Goal: Connect with others: Connect with others

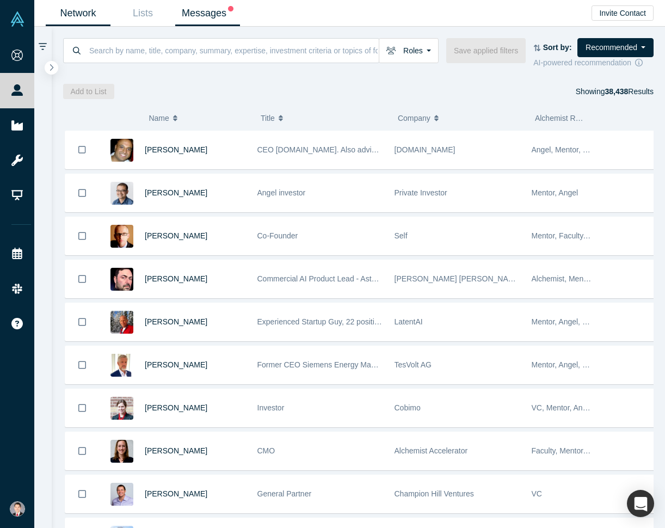
click at [216, 15] on link "Messages" at bounding box center [207, 14] width 65 height 26
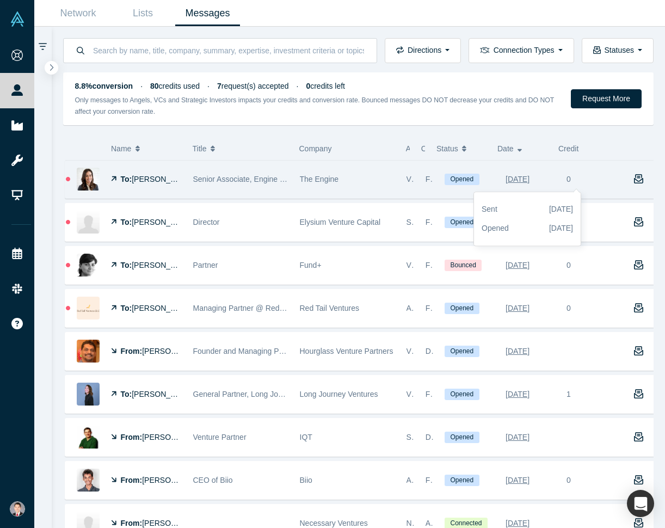
click at [528, 179] on div "Aug 14, 2025" at bounding box center [518, 179] width 24 height 19
click at [513, 180] on div "Aug 14, 2025" at bounding box center [518, 179] width 24 height 19
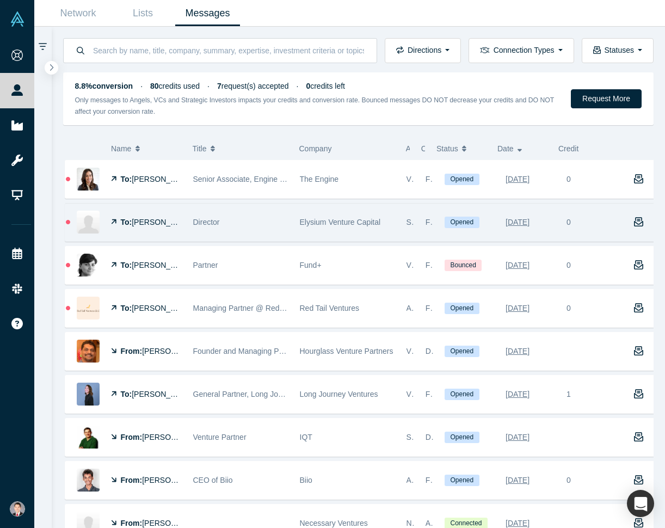
click at [500, 231] on div "Aug 14, 2025" at bounding box center [530, 223] width 61 height 38
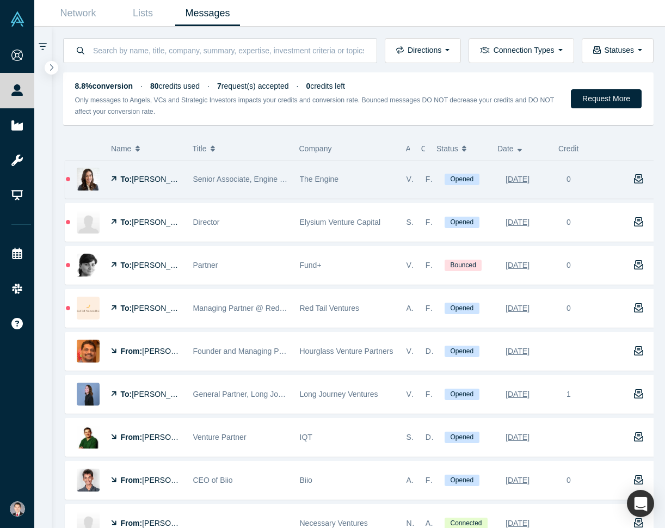
click at [136, 171] on div "To: Rachel Field" at bounding box center [146, 180] width 71 height 38
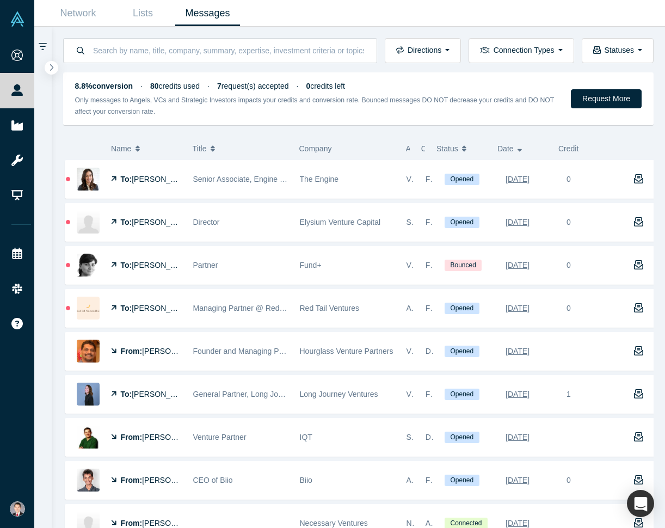
click at [208, 176] on div "Notes (only your current co-founders and employees will have access to view/edi…" at bounding box center [205, 162] width 270 height 42
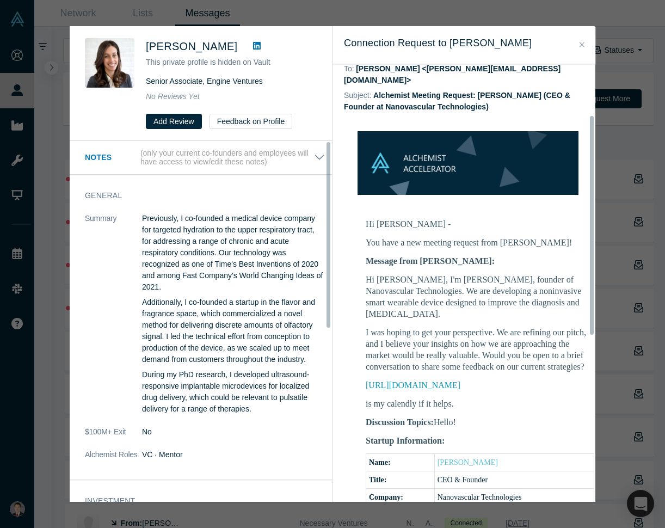
scroll to position [109, 0]
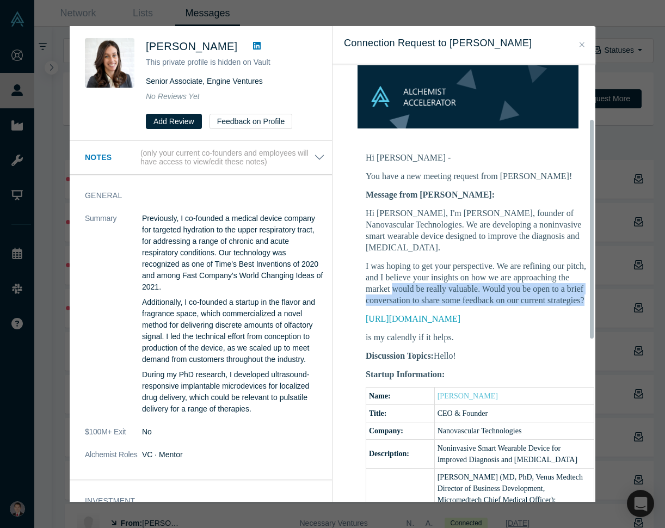
drag, startPoint x: 513, startPoint y: 298, endPoint x: 461, endPoint y: 277, distance: 55.4
click at [461, 278] on p "I was hoping to get your perspective. We are refining our pitch, and I believe …" at bounding box center [480, 283] width 229 height 46
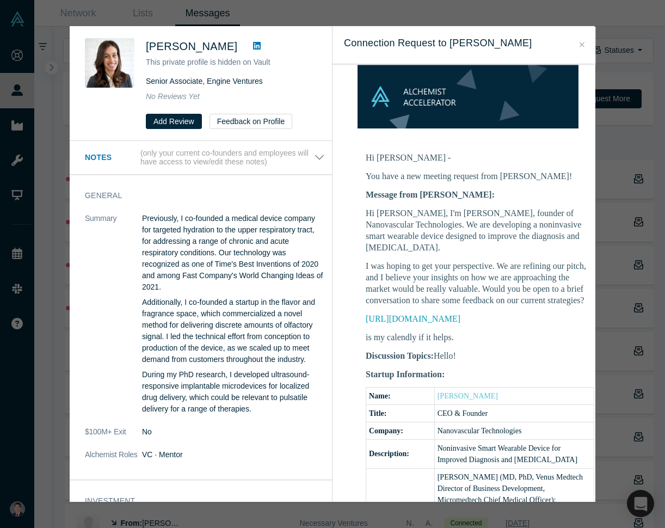
click at [472, 333] on p "is my calendly if it helps." at bounding box center [480, 336] width 229 height 11
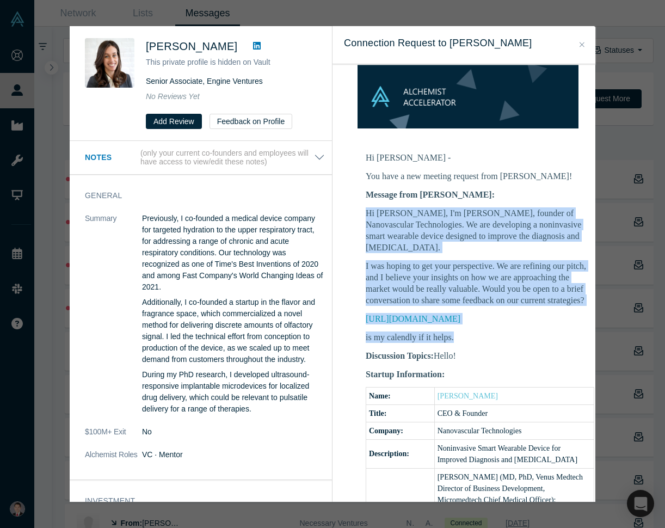
drag, startPoint x: 466, startPoint y: 334, endPoint x: 365, endPoint y: 199, distance: 168.4
click at [365, 199] on td "Hi Rachel - You have a new meeting request from Ethan Yang! Message from Ethan:…" at bounding box center [480, 382] width 272 height 475
copy div "Hi Rachel, I'm Ethan Yang, founder of Nanovascular Technologies. We are develop…"
click at [108, 53] on img at bounding box center [110, 63] width 50 height 50
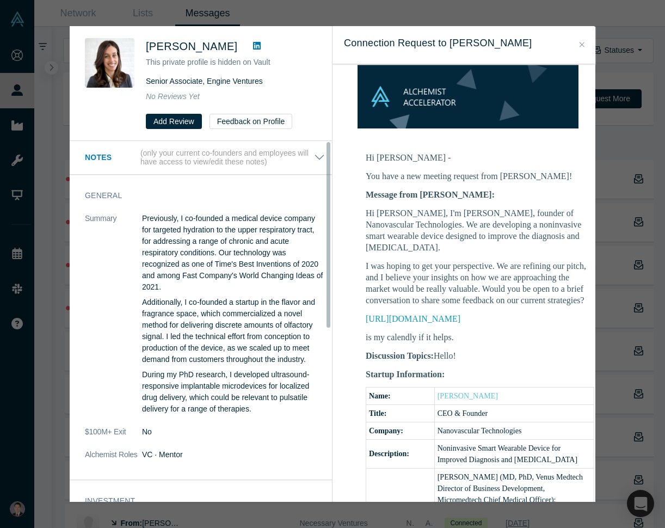
click at [47, 52] on div "Was the recommendation useful? Rachel Field This private profile is hidden on V…" at bounding box center [332, 264] width 665 height 528
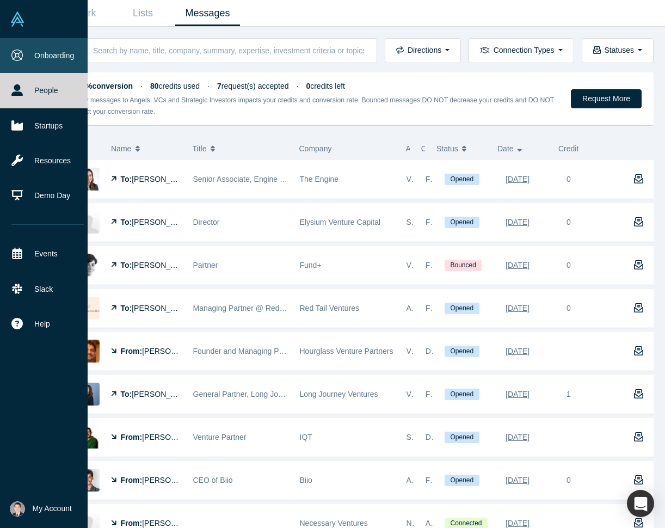
click at [14, 63] on link "Onboarding" at bounding box center [48, 55] width 96 height 35
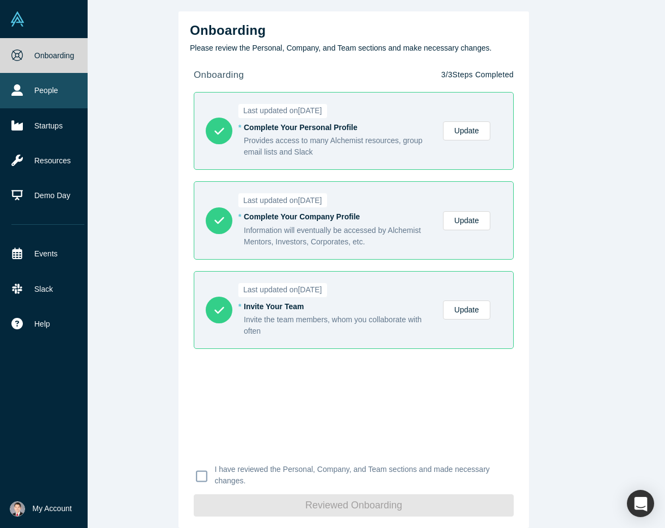
click at [30, 81] on link "People" at bounding box center [48, 90] width 96 height 35
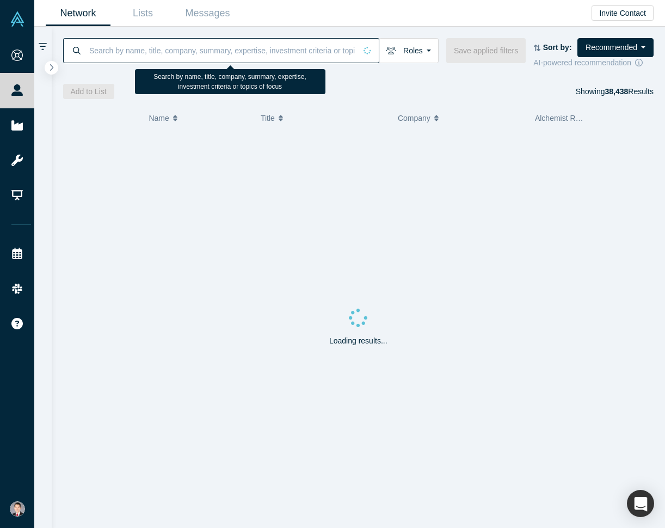
click at [192, 56] on input at bounding box center [222, 51] width 268 height 26
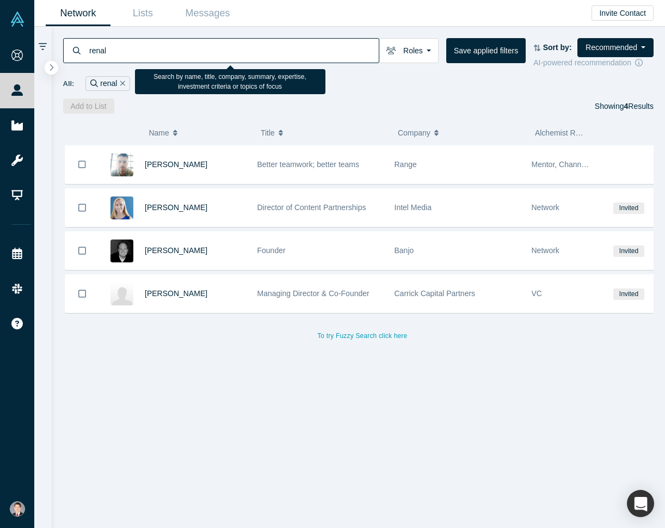
click at [192, 51] on input "renal" at bounding box center [233, 51] width 291 height 26
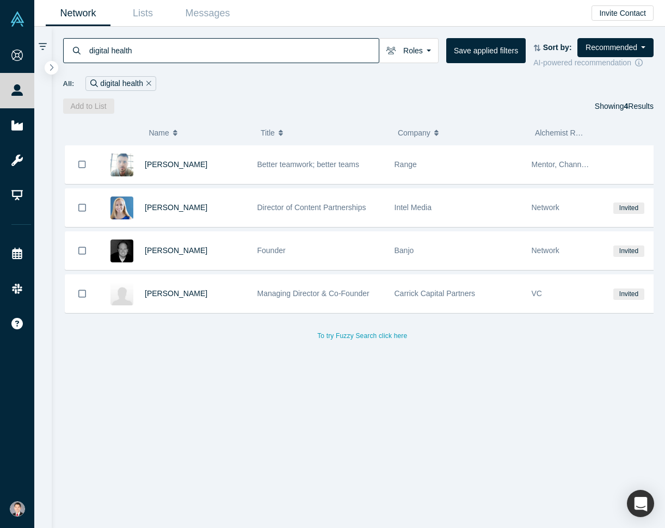
type input "digital health"
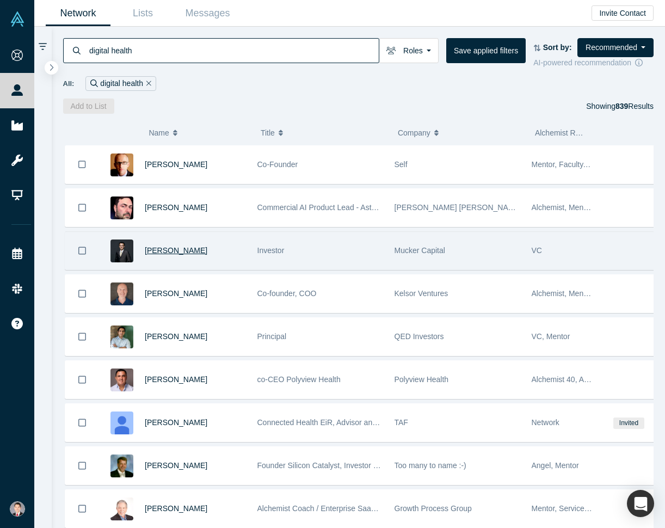
click at [170, 250] on span "Jerry Chen" at bounding box center [176, 250] width 63 height 9
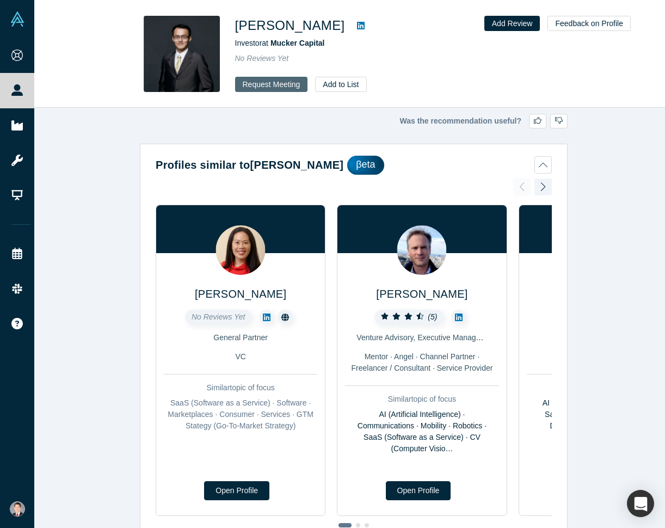
click at [279, 84] on button "Request Meeting" at bounding box center [271, 84] width 73 height 15
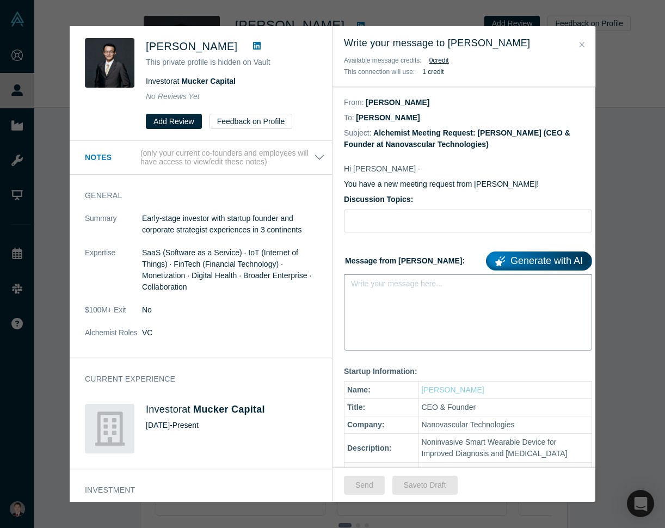
click at [439, 300] on div "Write your message here..." at bounding box center [468, 312] width 248 height 76
paste div "rdw-editor"
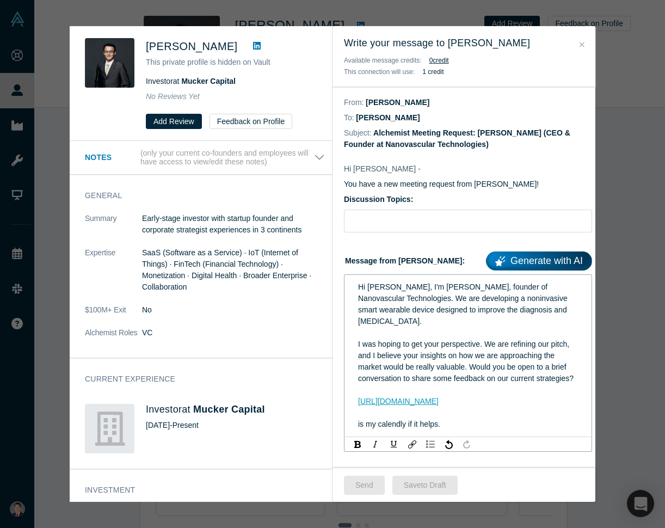
click at [371, 288] on span "Hi Rachel, I'm Ethan Yang, founder of Nanovascular Technologies. We are develop…" at bounding box center [464, 303] width 212 height 43
click at [443, 373] on div "I was hoping to get your perspective. We are refining our pitch, and I believe …" at bounding box center [468, 362] width 220 height 46
click at [433, 213] on input "Discussion Topics:" at bounding box center [468, 221] width 248 height 23
type input "Hello!"
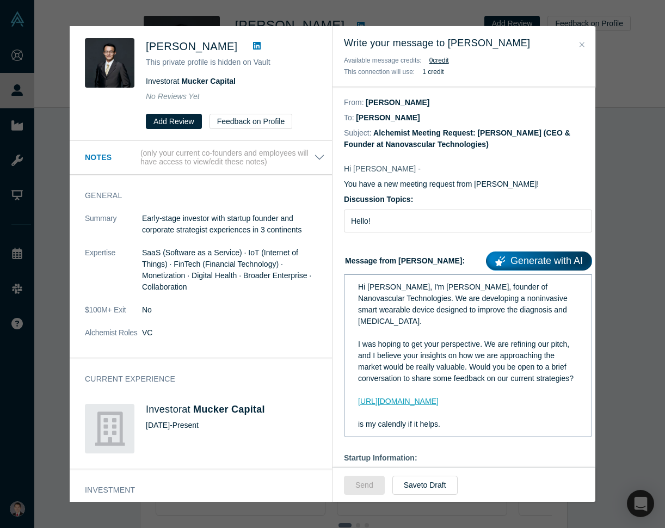
click at [397, 395] on div "Write your message to Jerry Chen Available message credits: 0 credit This conne…" at bounding box center [464, 264] width 263 height 476
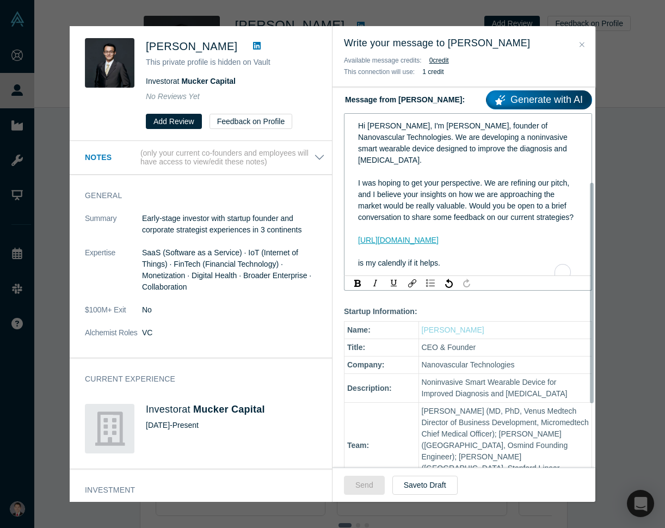
scroll to position [163, 0]
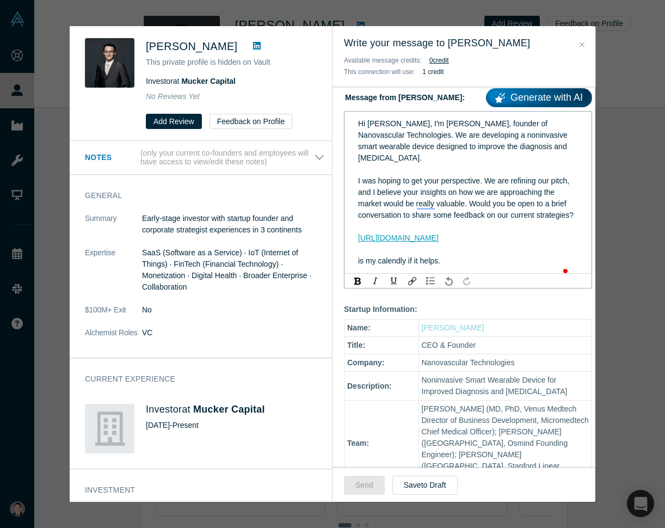
drag, startPoint x: 453, startPoint y: 272, endPoint x: 451, endPoint y: 290, distance: 18.6
click at [451, 274] on div "Hi Jerry, I'm Ethan Yang, founder of Nanovascular Technologies. We are developi…" at bounding box center [468, 192] width 248 height 163
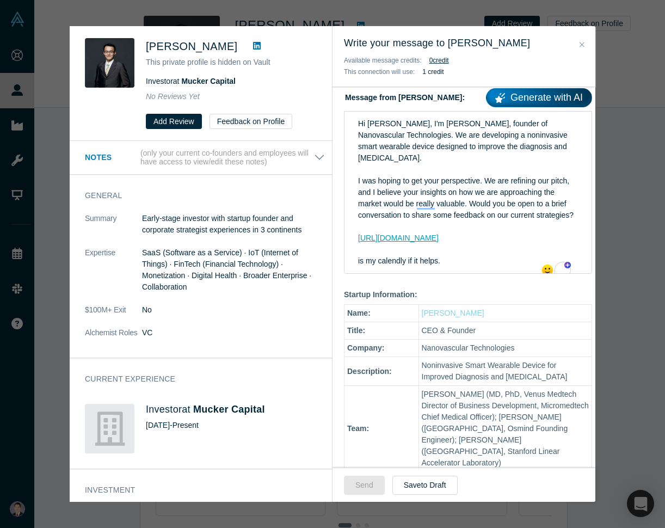
drag, startPoint x: 366, startPoint y: 1, endPoint x: 575, endPoint y: 22, distance: 210.0
click at [575, 22] on div "Was the recommendation useful? Jerry Chen This private profile is hidden on Vau…" at bounding box center [332, 264] width 665 height 528
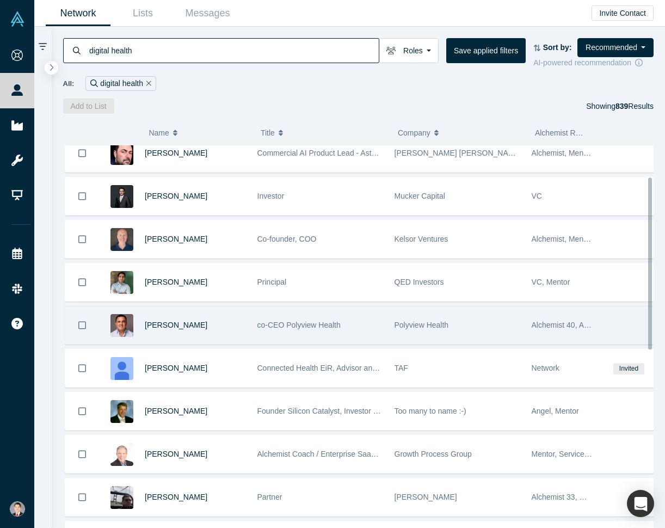
scroll to position [163, 0]
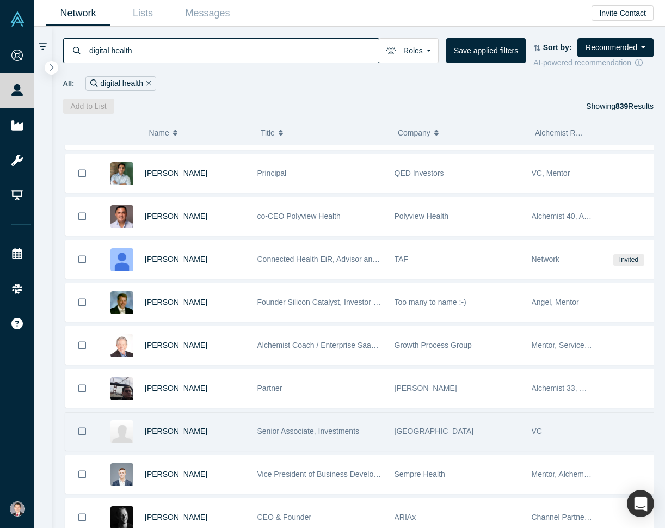
click at [583, 425] on div "VC" at bounding box center [562, 432] width 61 height 38
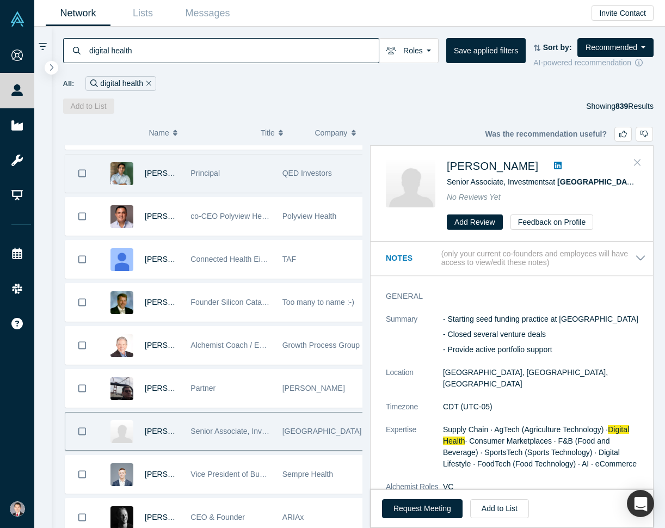
click at [639, 162] on icon "Close" at bounding box center [637, 162] width 7 height 10
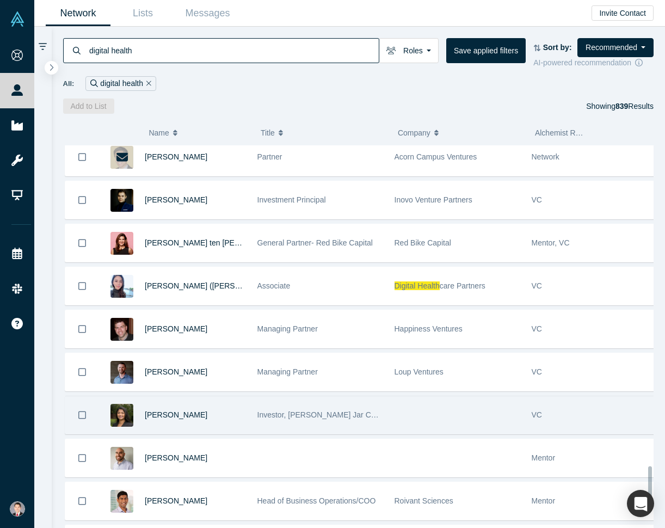
scroll to position [2900, 0]
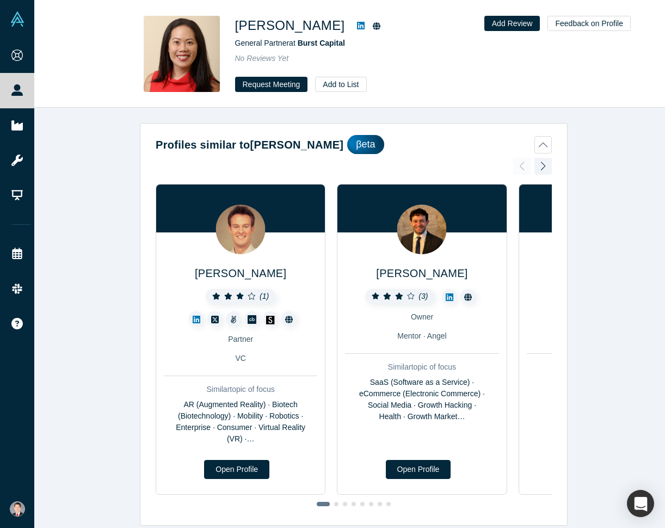
click at [284, 22] on h1 "Wendy Lim" at bounding box center [290, 26] width 110 height 20
click at [357, 27] on icon at bounding box center [361, 25] width 8 height 9
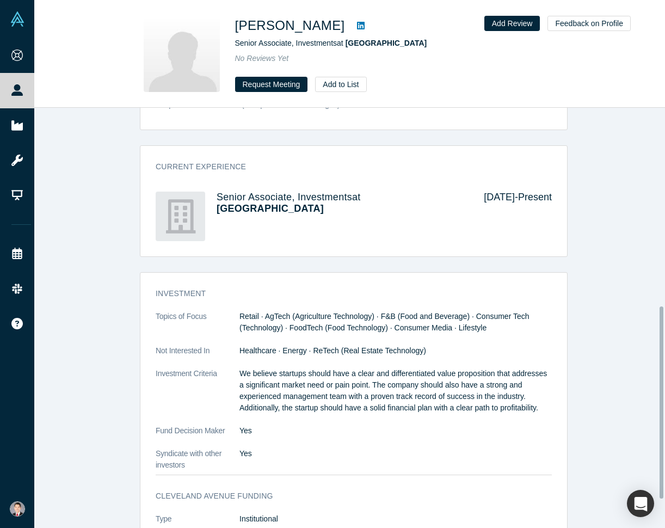
scroll to position [327, 0]
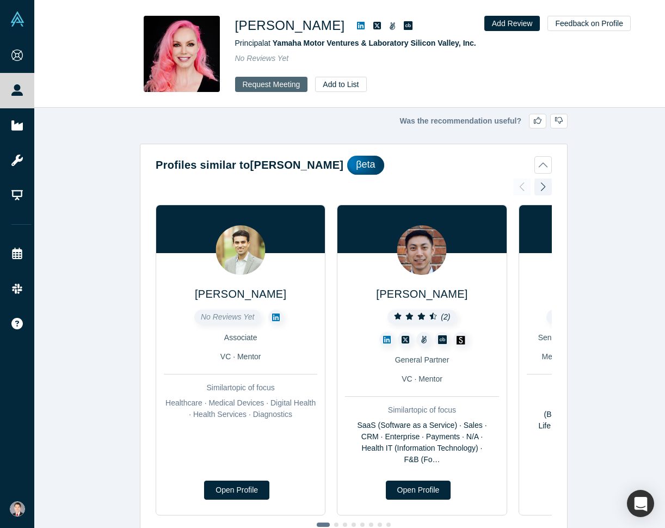
click at [281, 81] on button "Request Meeting" at bounding box center [271, 84] width 73 height 15
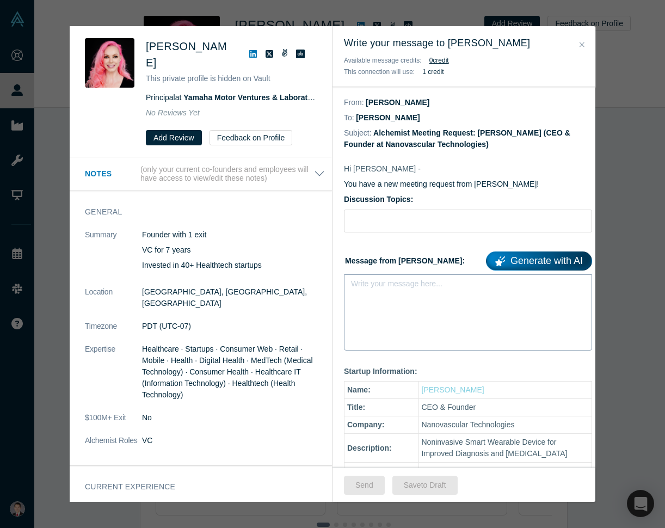
click at [419, 298] on div "Write your message here..." at bounding box center [468, 312] width 248 height 76
click at [250, 53] on icon at bounding box center [253, 54] width 8 height 8
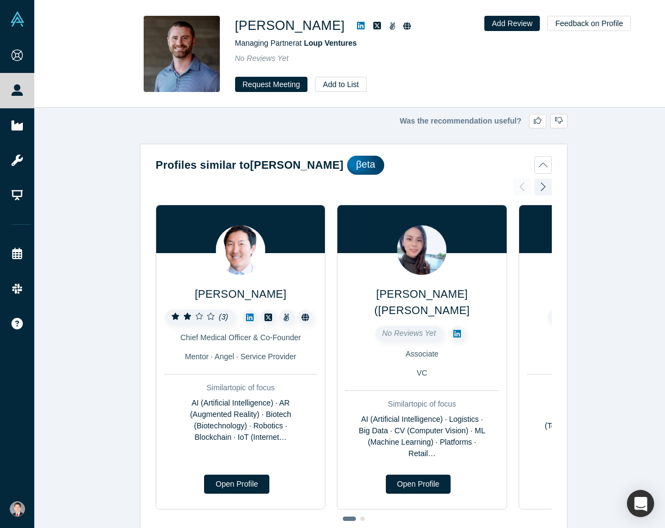
click at [275, 93] on div "[PERSON_NAME] Managing Partner at Loup Ventures No Reviews Yet Request Meeting …" at bounding box center [349, 54] width 631 height 107
click at [276, 90] on button "Request Meeting" at bounding box center [271, 84] width 73 height 15
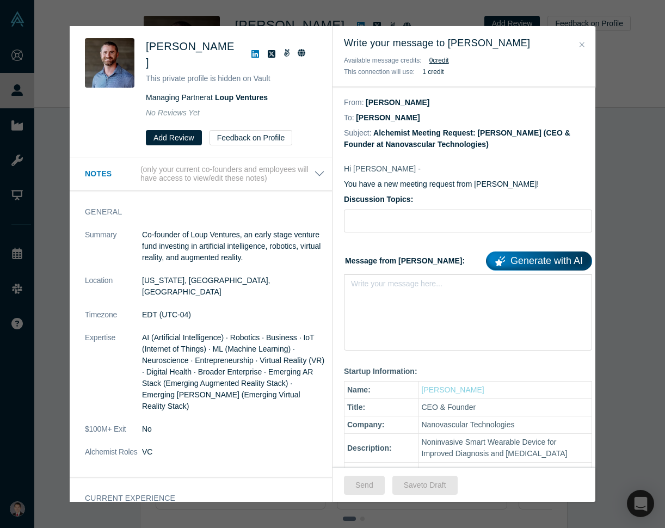
click at [247, 48] on link at bounding box center [255, 54] width 16 height 13
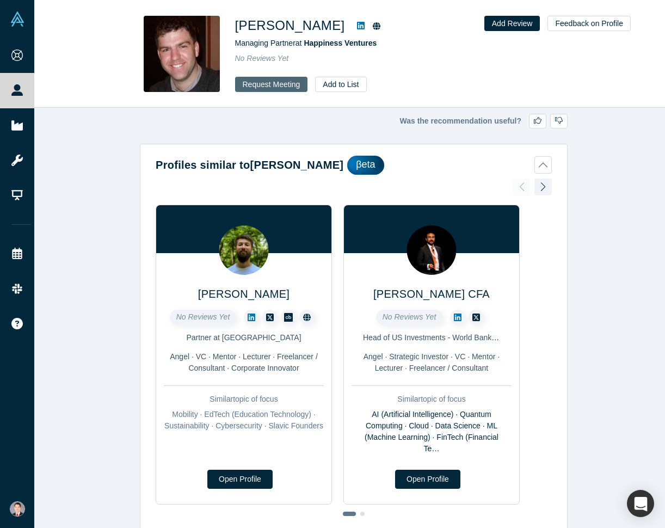
click at [285, 83] on button "Request Meeting" at bounding box center [271, 84] width 73 height 15
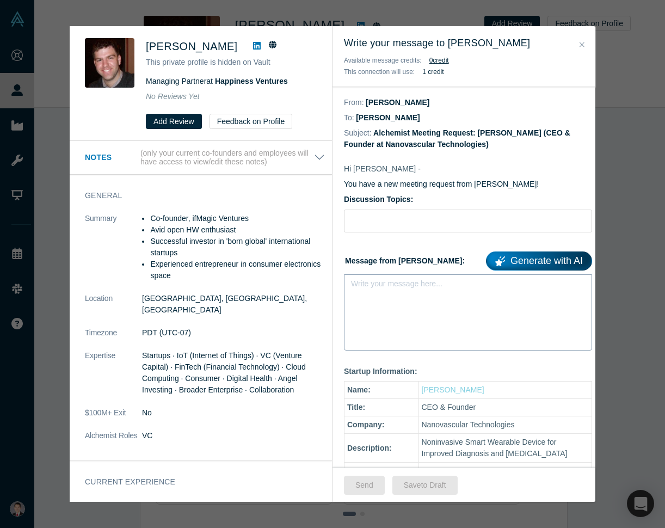
click at [409, 298] on div "Write your message here..." at bounding box center [468, 312] width 248 height 76
click at [306, 158] on button "Notes (only your current co-founders and employees will have access to view/edi…" at bounding box center [205, 158] width 240 height 19
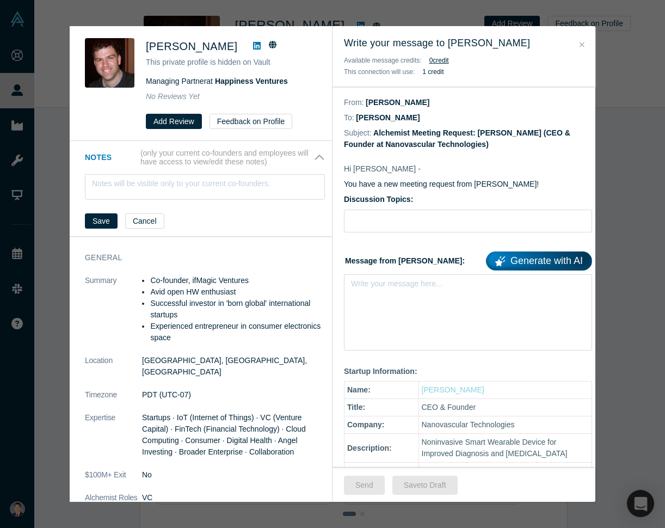
click at [254, 46] on icon at bounding box center [257, 45] width 8 height 9
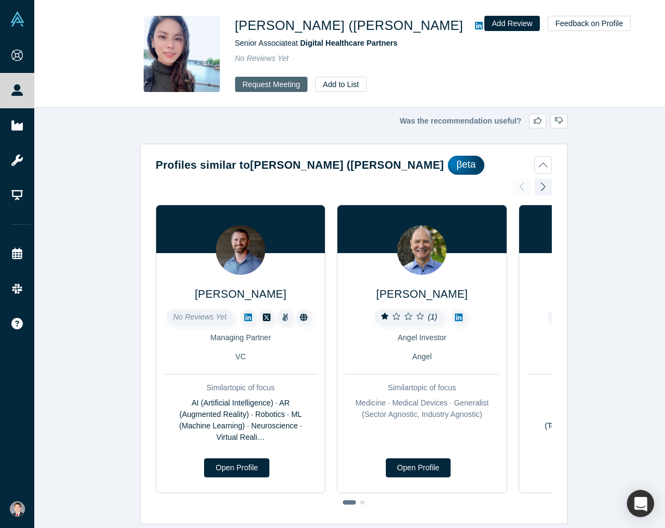
click at [291, 82] on button "Request Meeting" at bounding box center [271, 84] width 73 height 15
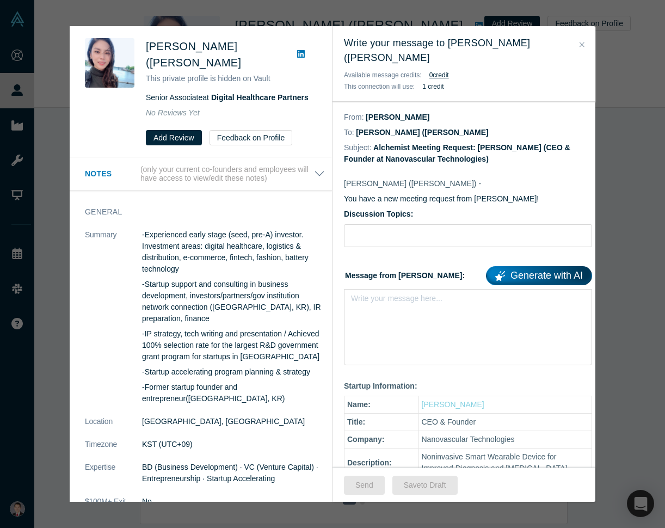
click at [28, 88] on div "Hyunsun ([PERSON_NAME] This private profile is hidden on Vault Senior Associate…" at bounding box center [332, 264] width 665 height 528
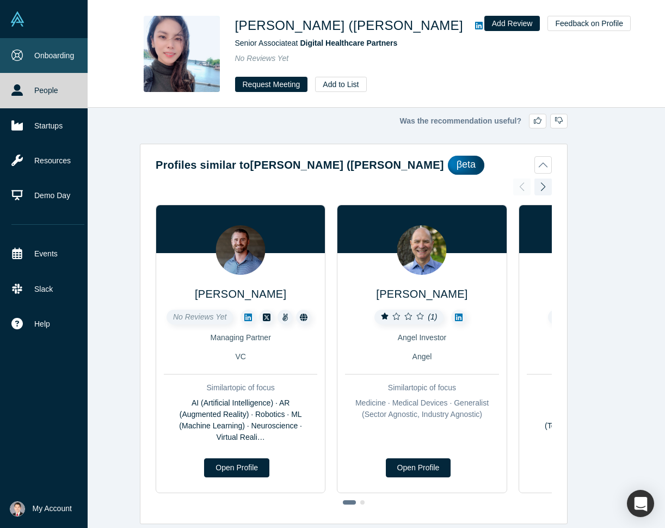
click at [17, 53] on icon at bounding box center [16, 55] width 11 height 11
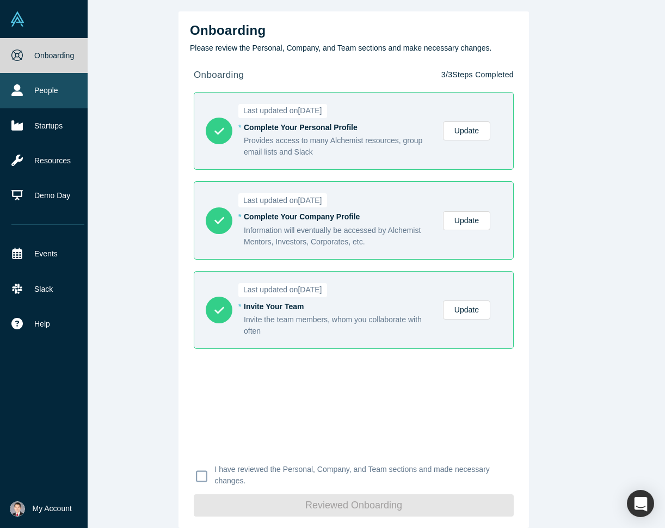
click at [19, 86] on icon at bounding box center [16, 89] width 11 height 11
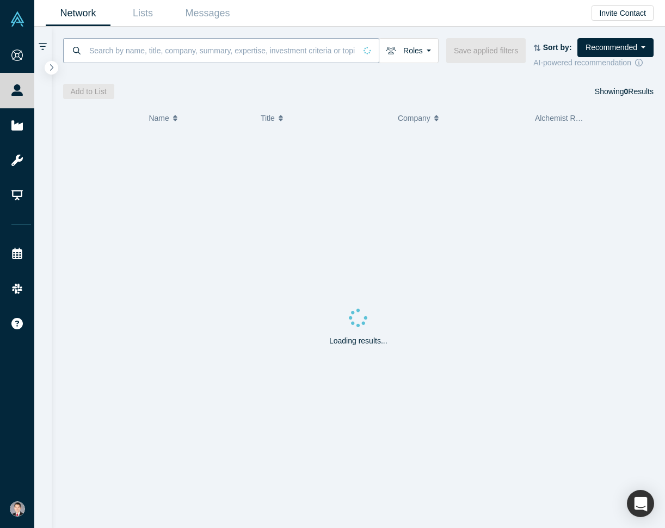
click at [173, 48] on input at bounding box center [222, 51] width 268 height 26
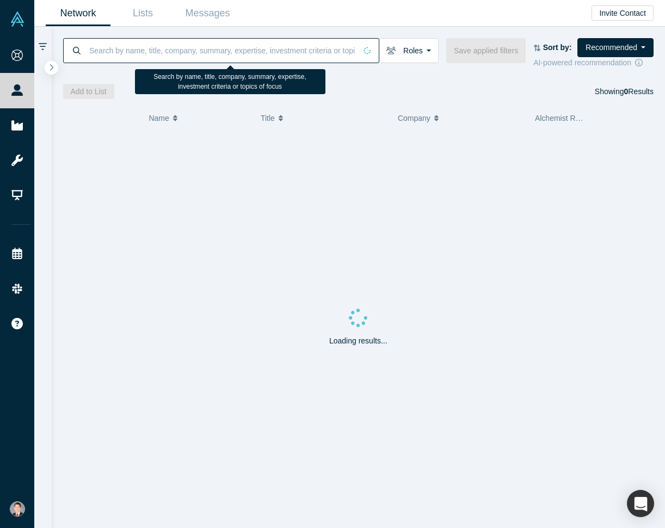
click at [173, 48] on input at bounding box center [222, 51] width 268 height 26
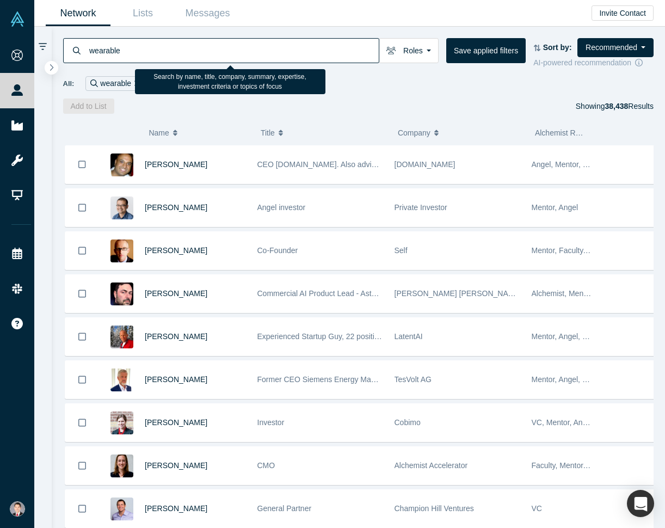
type input "wearable"
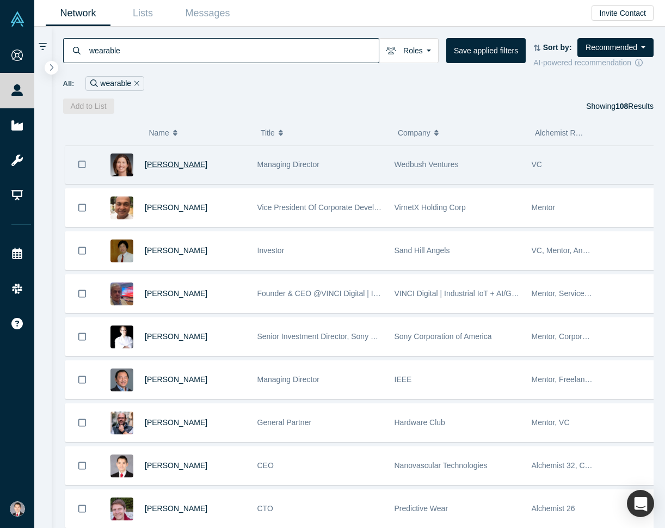
click at [165, 167] on span "Petra Griffith" at bounding box center [176, 164] width 63 height 9
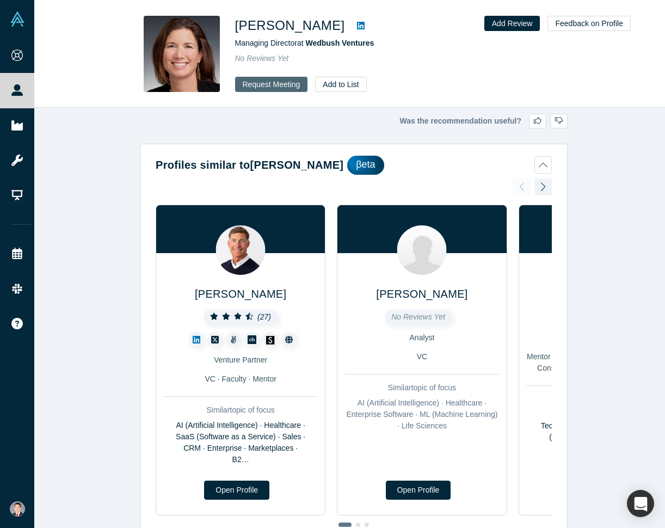
click at [282, 83] on button "Request Meeting" at bounding box center [271, 84] width 73 height 15
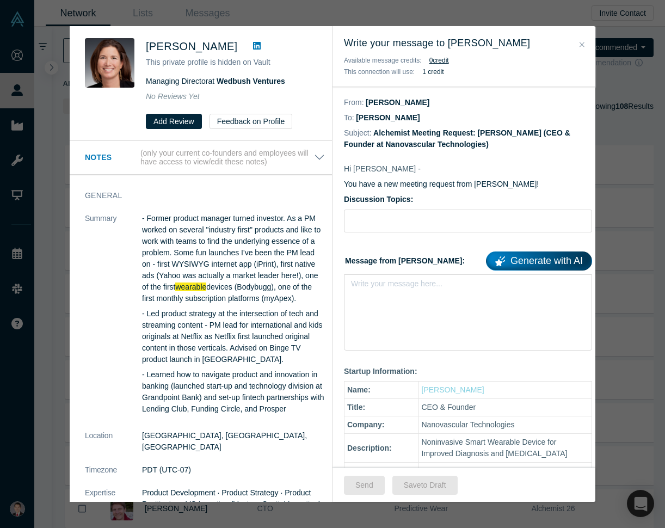
click at [34, 54] on div "Was the recommendation useful? Petra Griffith This private profile is hidden on…" at bounding box center [332, 264] width 665 height 528
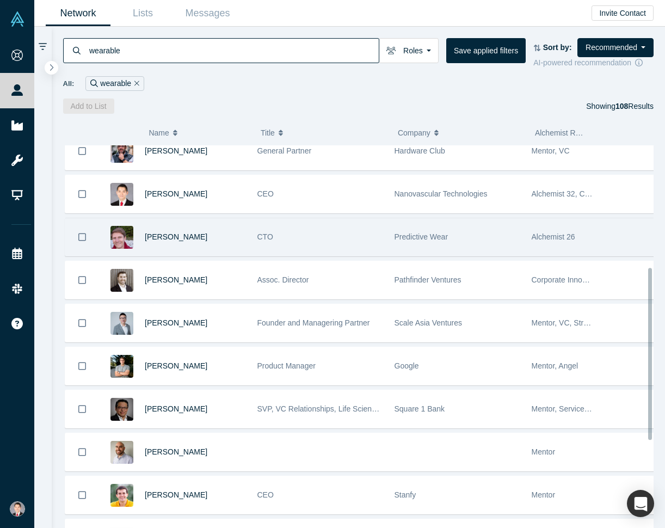
scroll to position [272, 0]
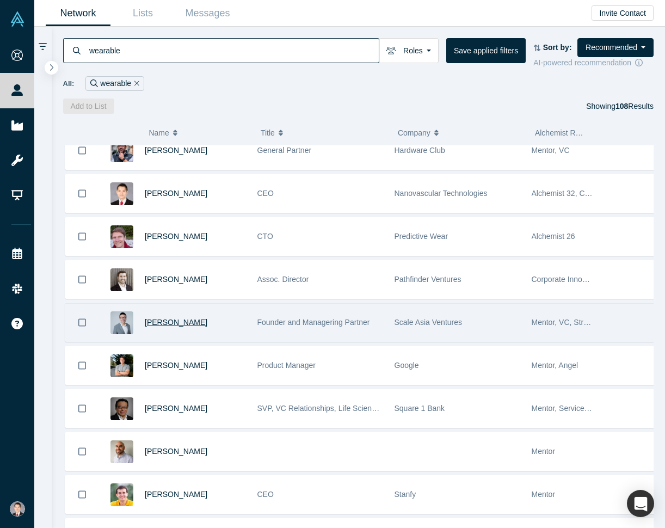
click at [167, 318] on span "Wally Wang" at bounding box center [176, 322] width 63 height 9
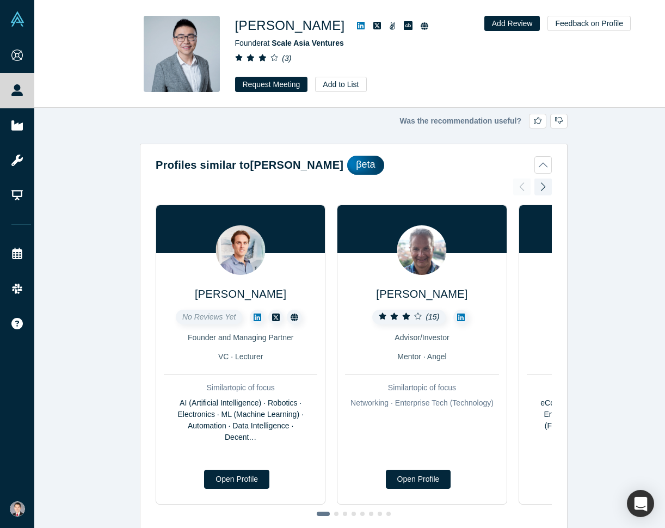
click at [595, 134] on div "Was the recommendation useful? Profiles similar to Wally Wang βeta Daniel Darli…" at bounding box center [353, 322] width 639 height 428
click at [538, 165] on button "Profiles similar to Wally Wang βeta" at bounding box center [354, 165] width 396 height 19
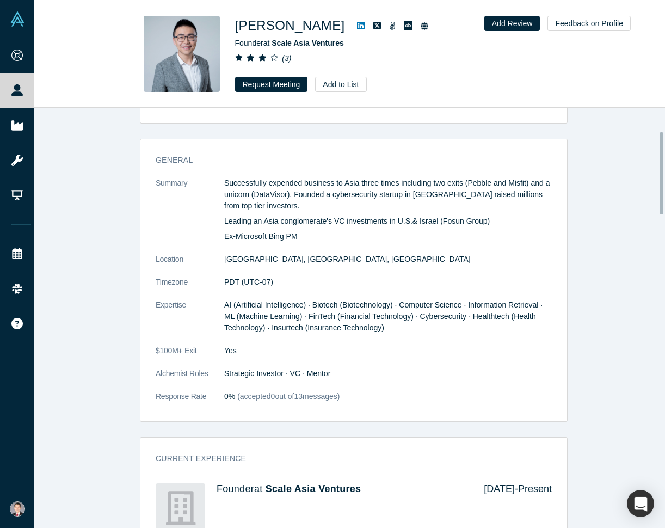
scroll to position [218, 0]
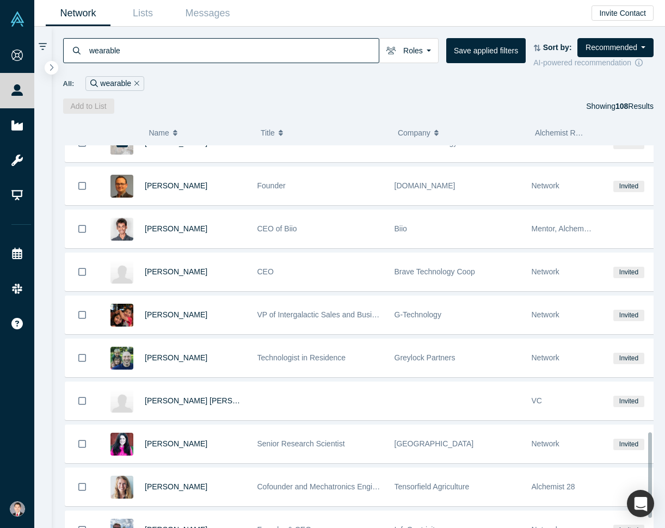
scroll to position [1321, 0]
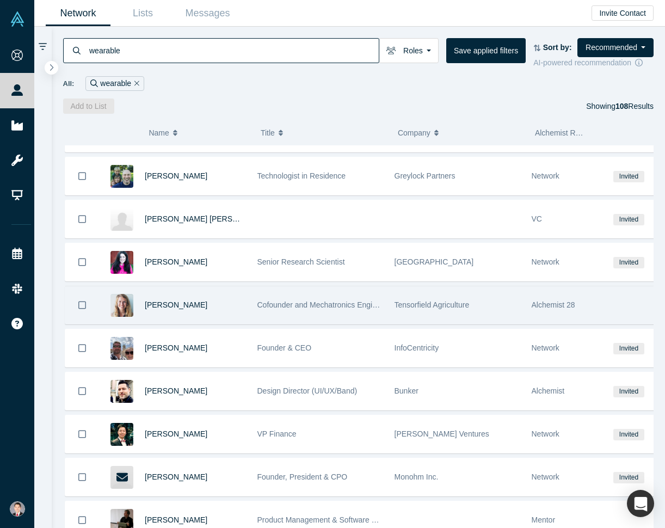
drag, startPoint x: 125, startPoint y: 296, endPoint x: 143, endPoint y: 293, distance: 17.6
click at [125, 296] on img at bounding box center [121, 305] width 23 height 23
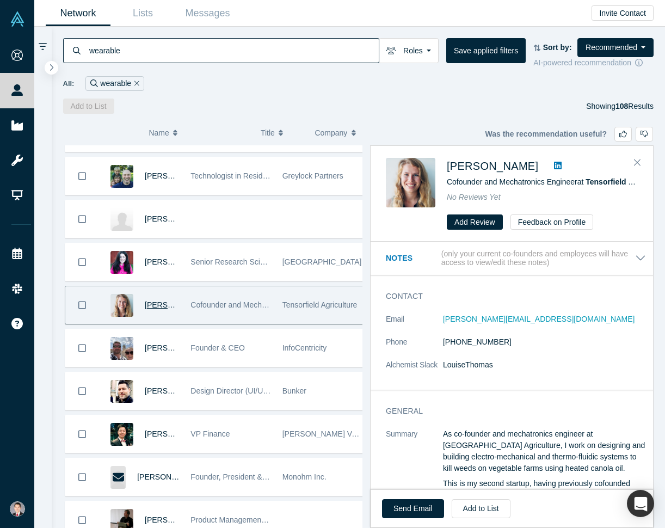
click at [554, 167] on icon at bounding box center [558, 166] width 8 height 8
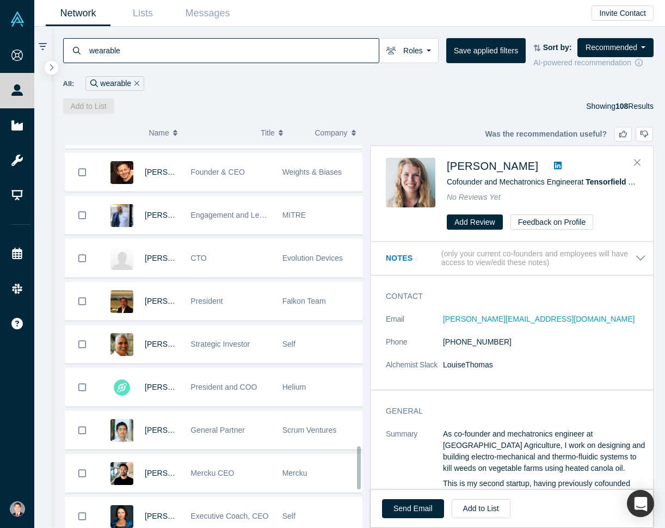
scroll to position [2682, 0]
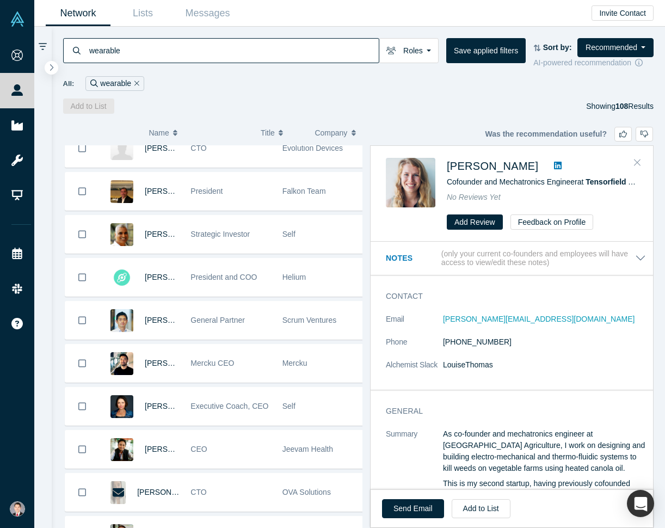
click at [637, 158] on icon "Close" at bounding box center [637, 162] width 7 height 10
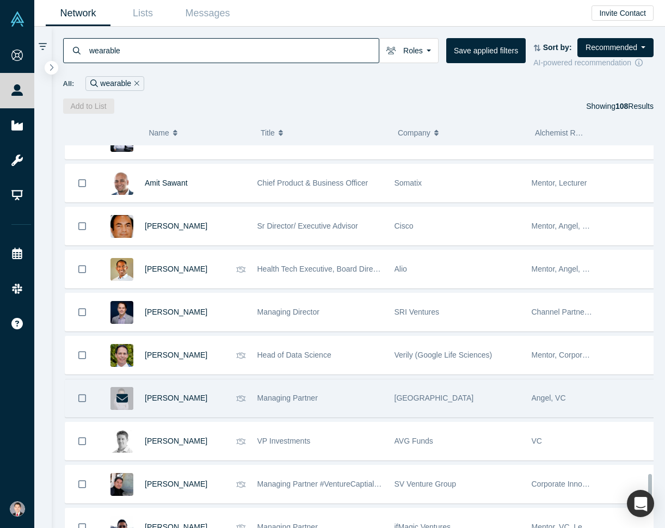
scroll to position [3973, 0]
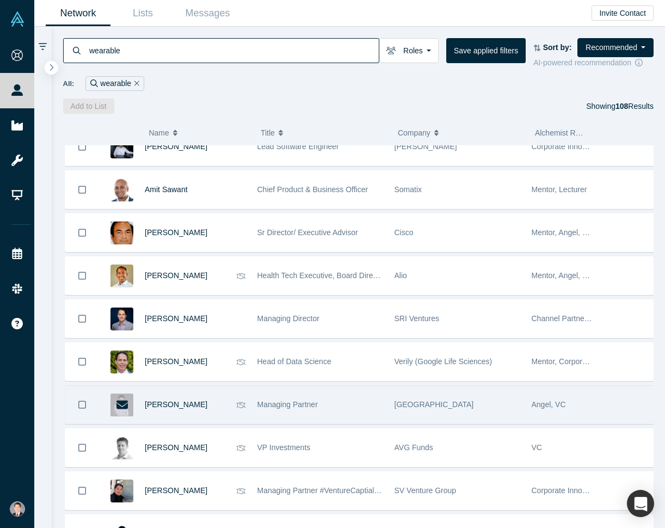
drag, startPoint x: 119, startPoint y: 311, endPoint x: 117, endPoint y: 356, distance: 45.2
drag, startPoint x: 117, startPoint y: 356, endPoint x: 135, endPoint y: 379, distance: 29.1
click at [135, 386] on div "Huiliang Wang" at bounding box center [172, 405] width 147 height 38
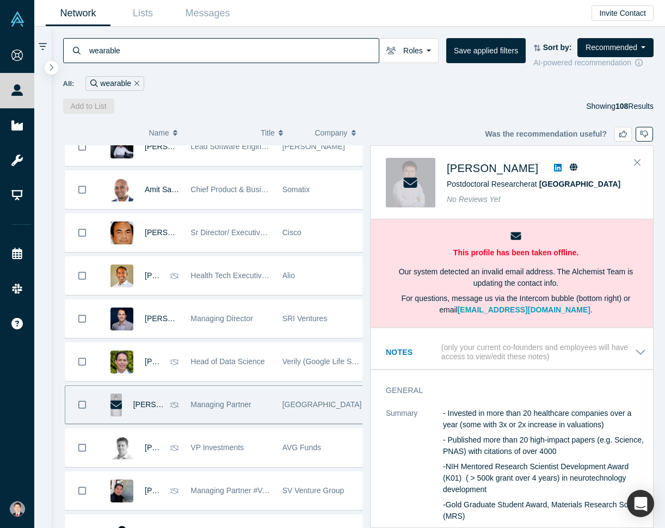
click at [639, 132] on button "button" at bounding box center [644, 134] width 17 height 15
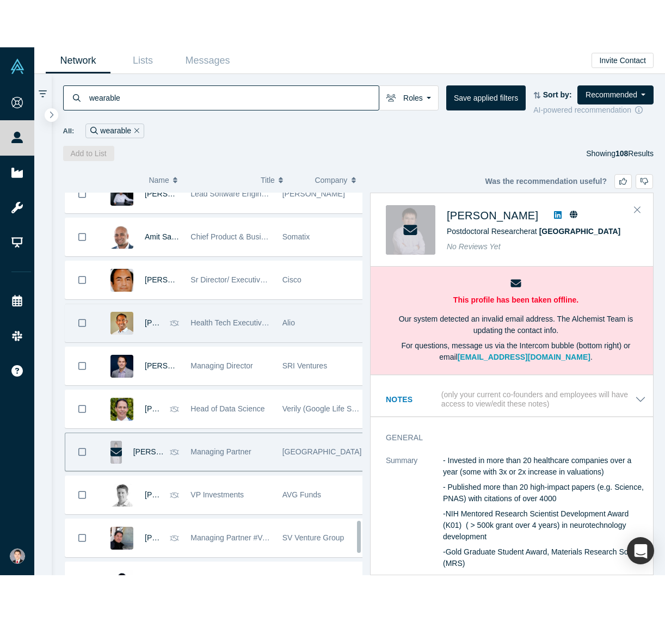
scroll to position [4245, 0]
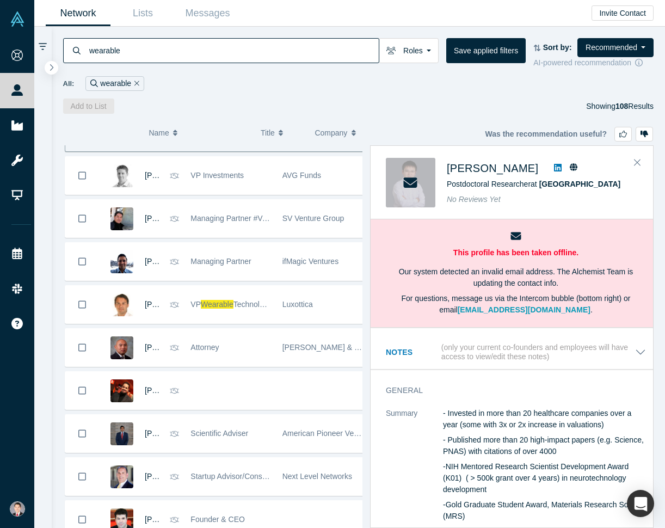
click at [233, 106] on div "Add to List Showing 108 Results" at bounding box center [358, 106] width 591 height 15
click at [636, 161] on icon "Close" at bounding box center [637, 162] width 7 height 10
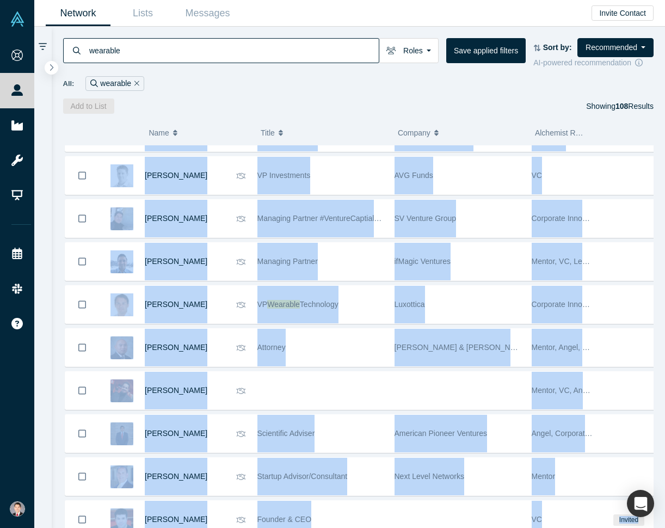
drag, startPoint x: 436, startPoint y: 527, endPoint x: 426, endPoint y: 592, distance: 65.6
click at [426, 527] on html "Onboarding People Startups Resources Demo Day Events Slack Help Contact Us GDPR…" at bounding box center [332, 264] width 665 height 528
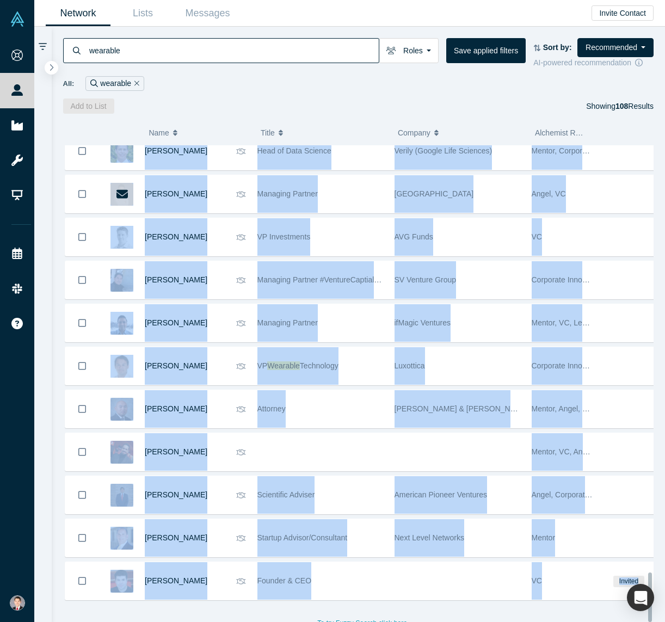
scroll to position [4151, 0]
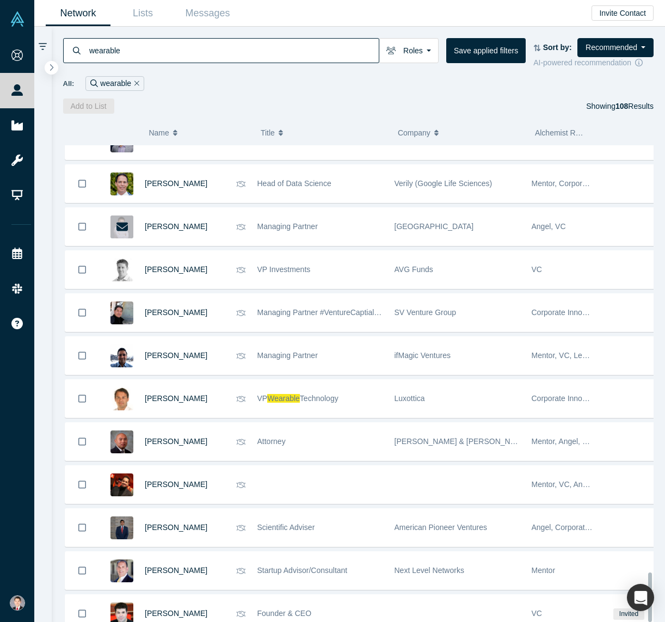
click at [317, 95] on div "wearable Roles Founders Faculty Mentors Alumni Mentor Angels VCs Corporate Inno…" at bounding box center [359, 70] width 614 height 87
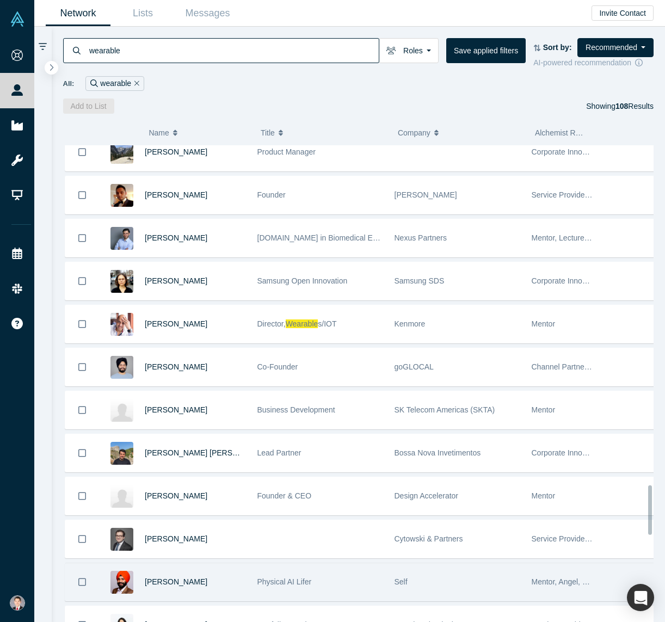
scroll to position [3226, 0]
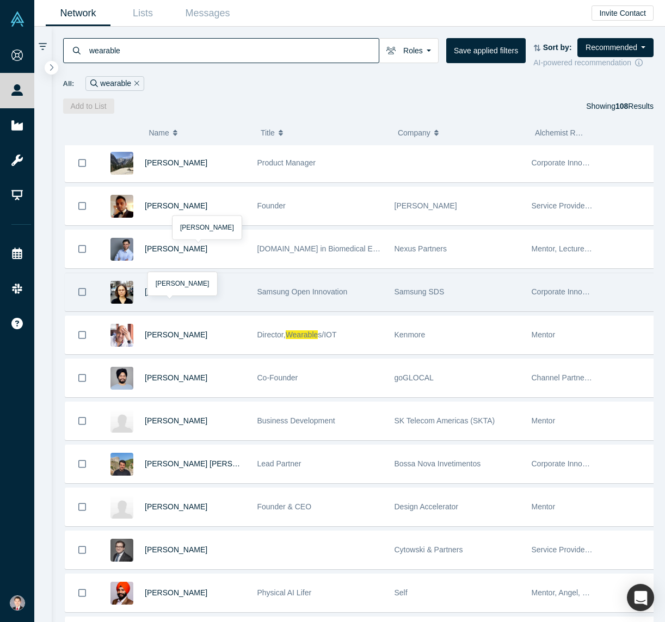
click at [190, 287] on span "Mandie Holmes" at bounding box center [176, 291] width 63 height 9
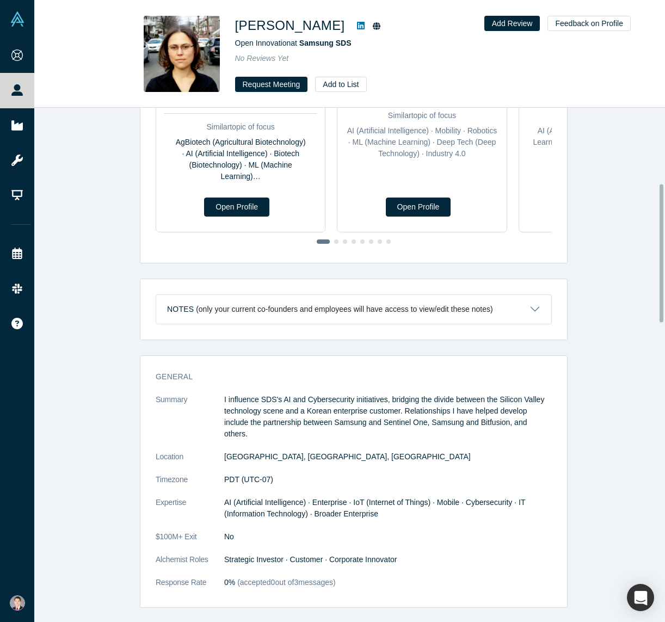
scroll to position [327, 0]
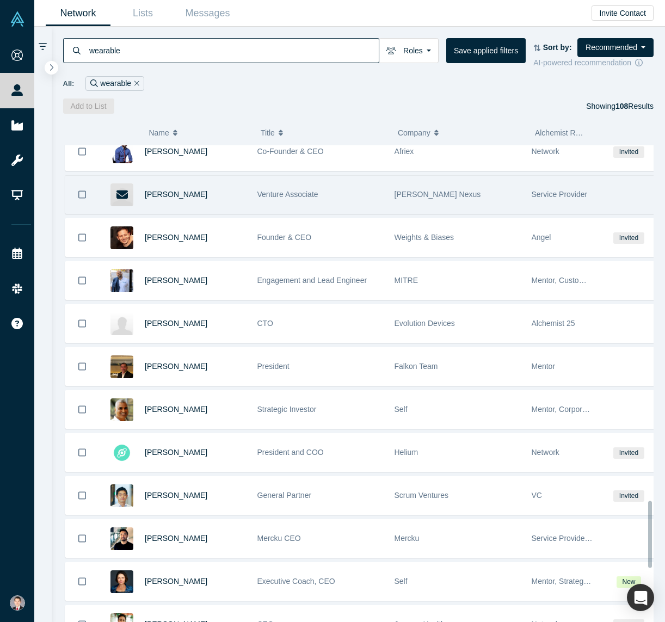
scroll to position [2624, 0]
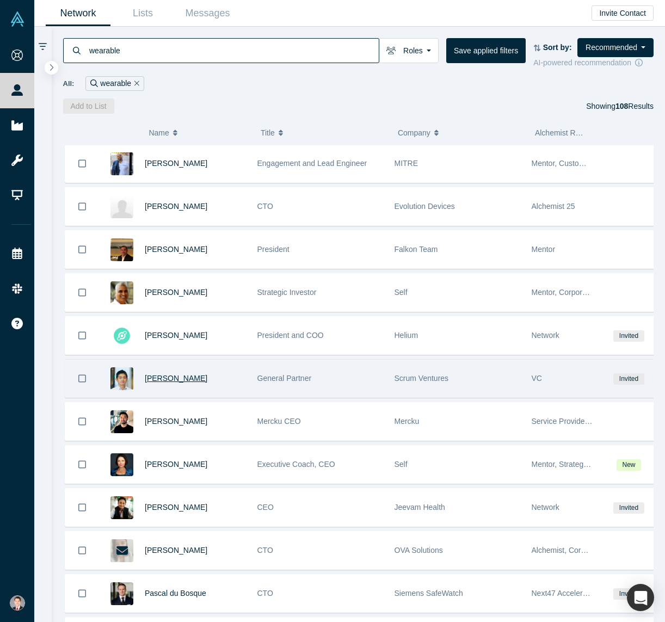
click at [162, 374] on span "Tak Miyata" at bounding box center [176, 378] width 63 height 9
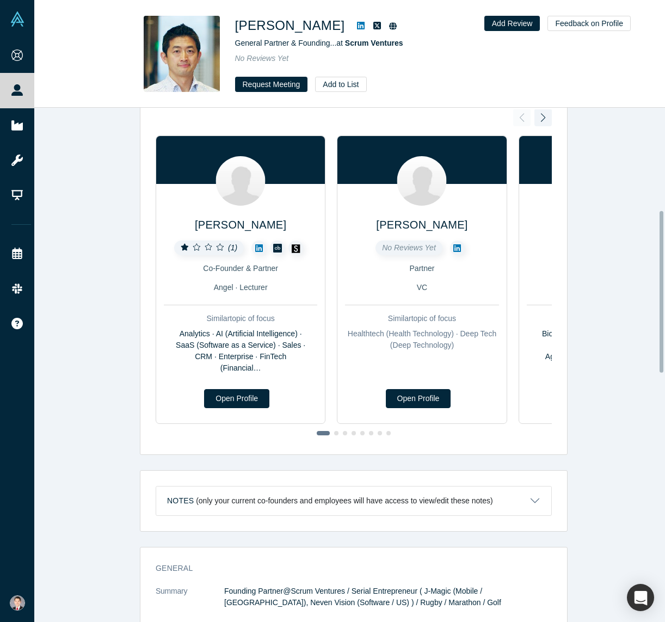
scroll to position [327, 0]
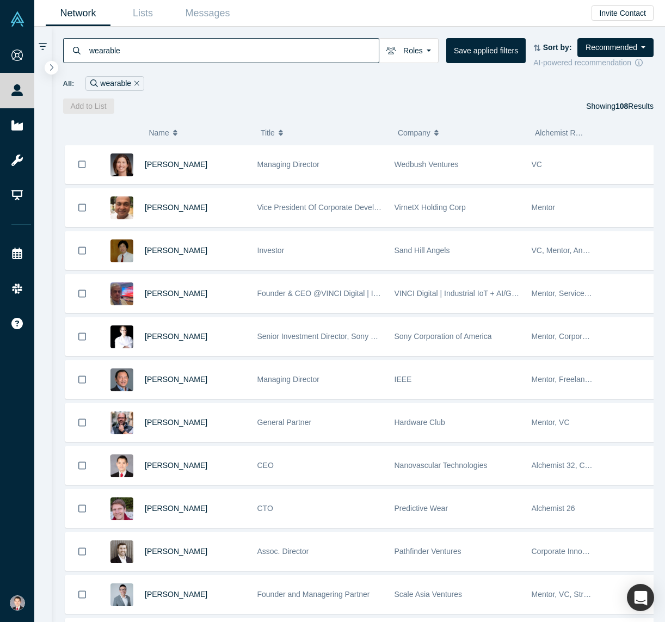
click at [417, 136] on span "Company" at bounding box center [414, 132] width 33 height 23
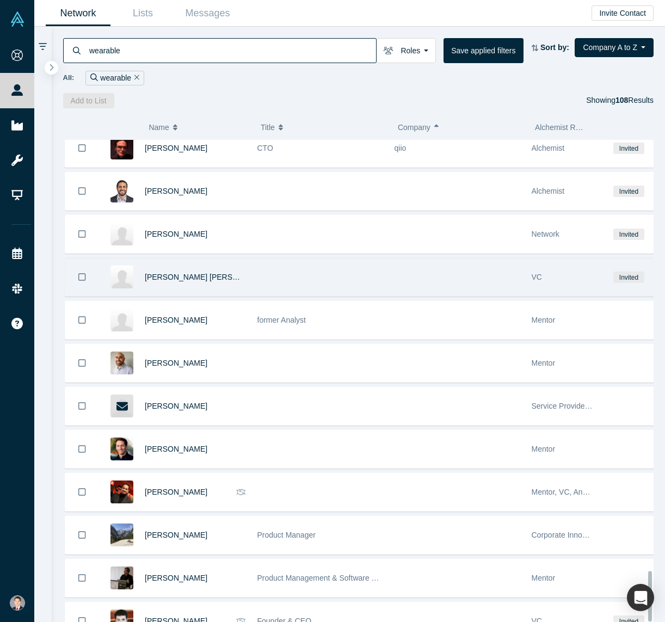
scroll to position [4146, 0]
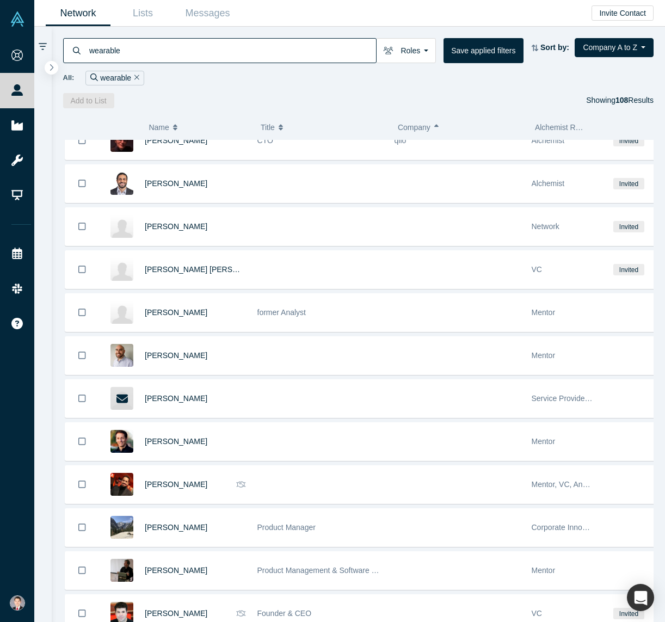
click at [443, 97] on div "Add to List Showing 108 Results" at bounding box center [358, 100] width 591 height 15
click at [246, 36] on div "wearable Roles Founders Faculty Mentors Alumni Mentor Angels VCs Corporate Inno…" at bounding box center [359, 68] width 614 height 82
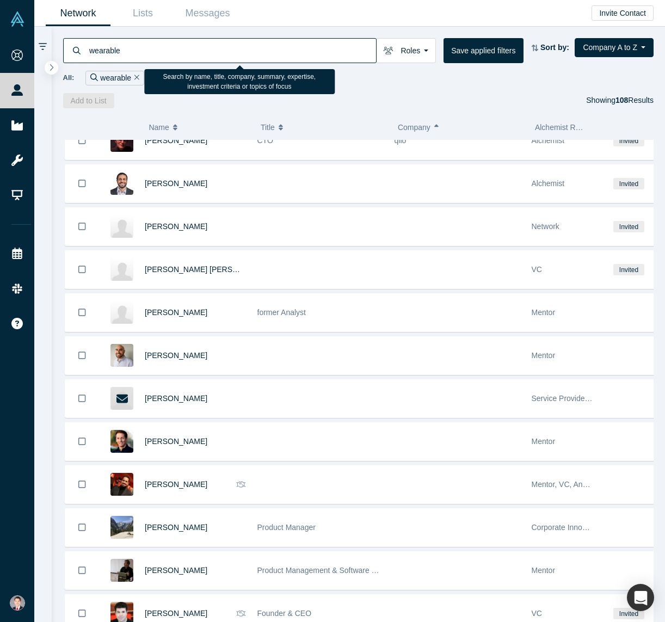
click at [238, 47] on input "wearable" at bounding box center [232, 51] width 288 height 26
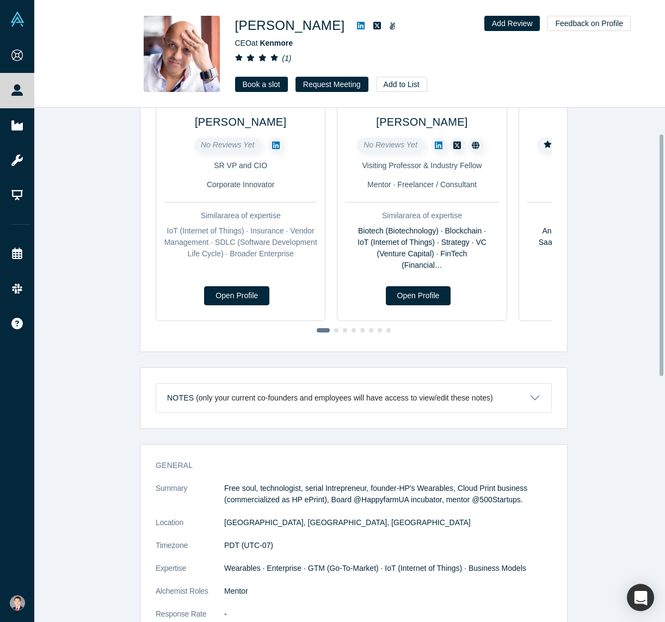
scroll to position [54, 0]
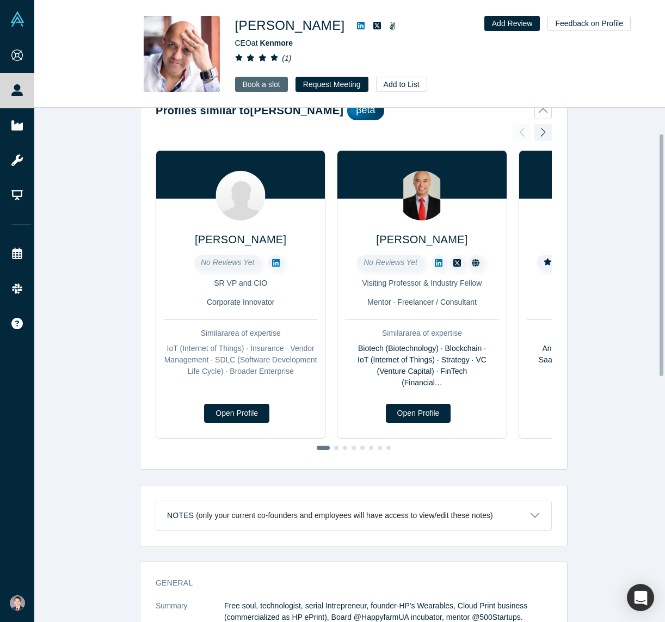
click at [248, 80] on link "Book a slot" at bounding box center [261, 84] width 53 height 15
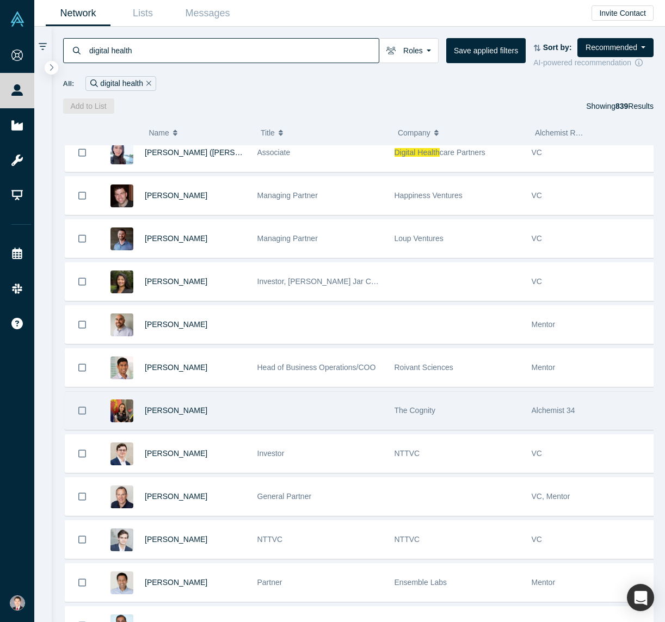
scroll to position [3063, 0]
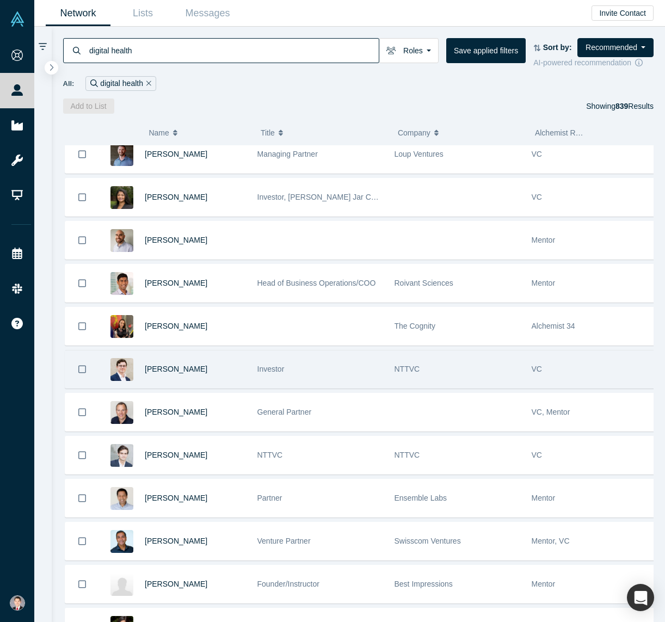
drag, startPoint x: 274, startPoint y: 341, endPoint x: 221, endPoint y: 350, distance: 53.0
click at [221, 350] on div "James Hueston" at bounding box center [195, 369] width 101 height 38
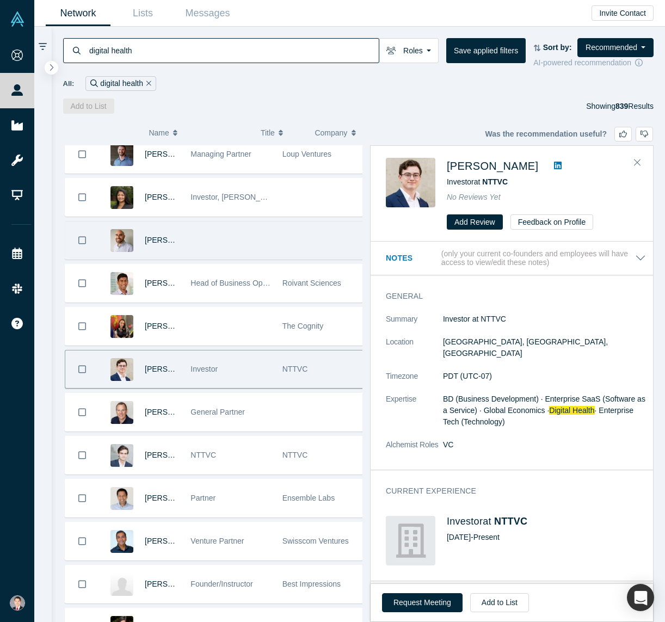
click at [265, 222] on div at bounding box center [230, 240] width 91 height 38
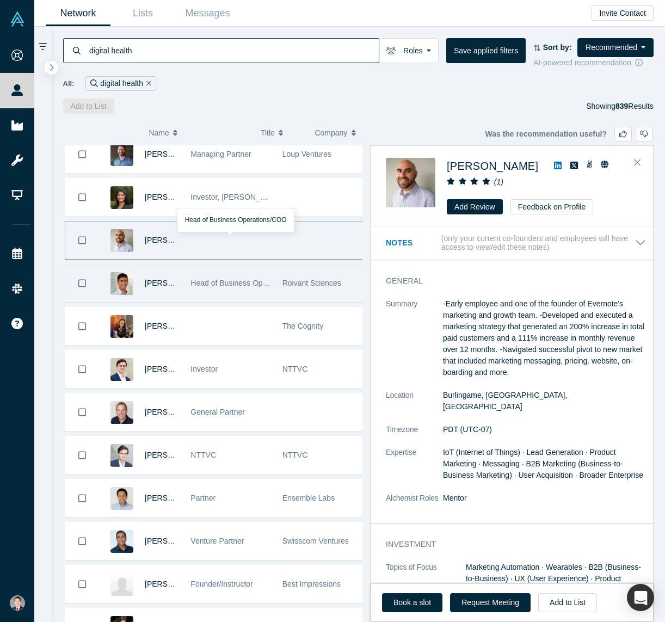
click at [203, 279] on span "Head of Business Operations/COO" at bounding box center [249, 283] width 119 height 9
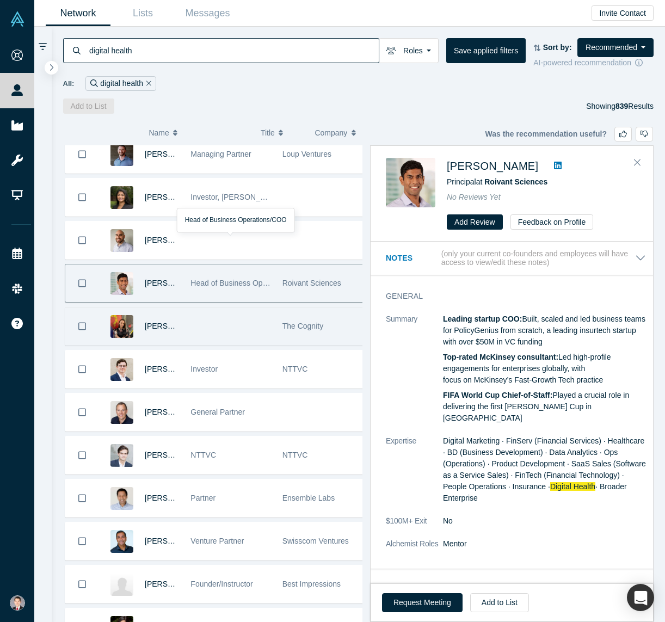
click at [232, 307] on div at bounding box center [230, 326] width 91 height 38
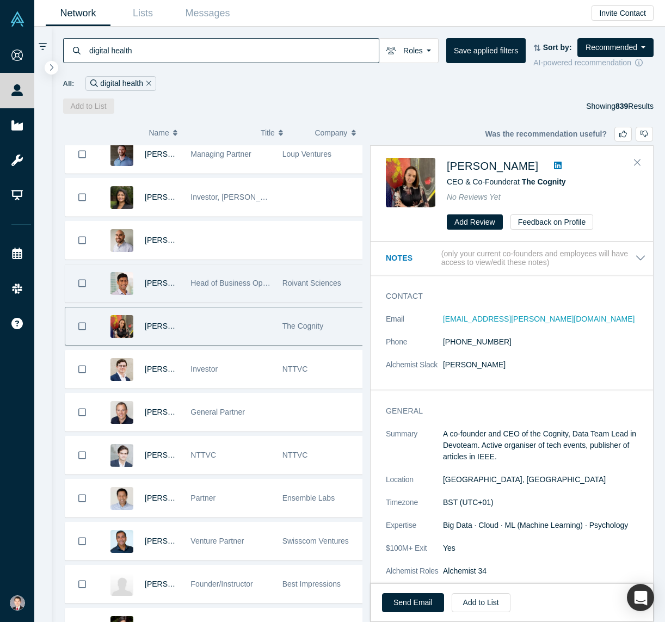
click at [223, 279] on span "Head of Business Operations/COO" at bounding box center [249, 283] width 119 height 9
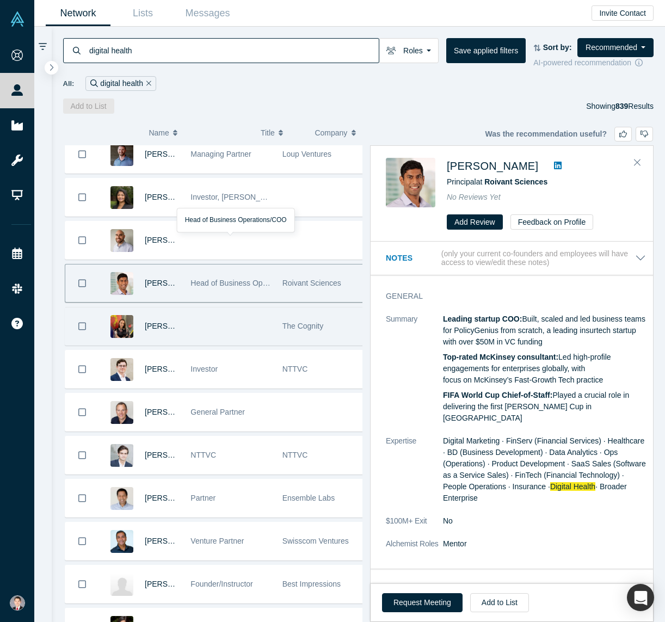
click at [213, 307] on div at bounding box center [230, 326] width 91 height 38
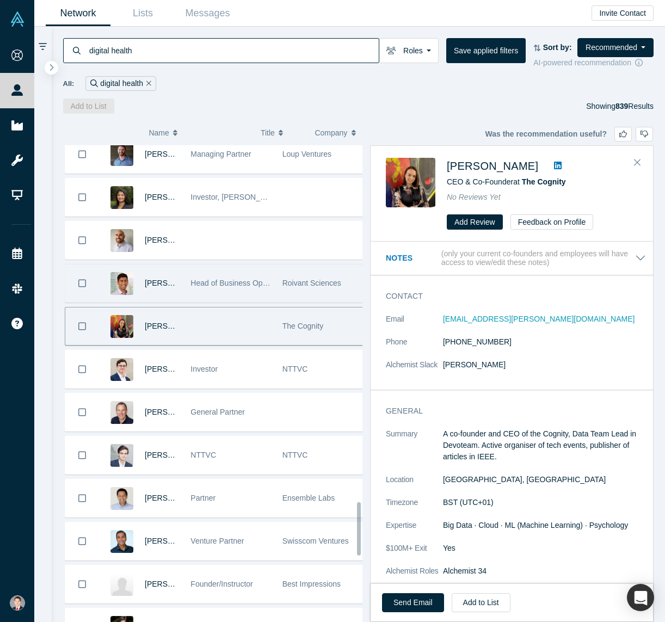
scroll to position [3335, 0]
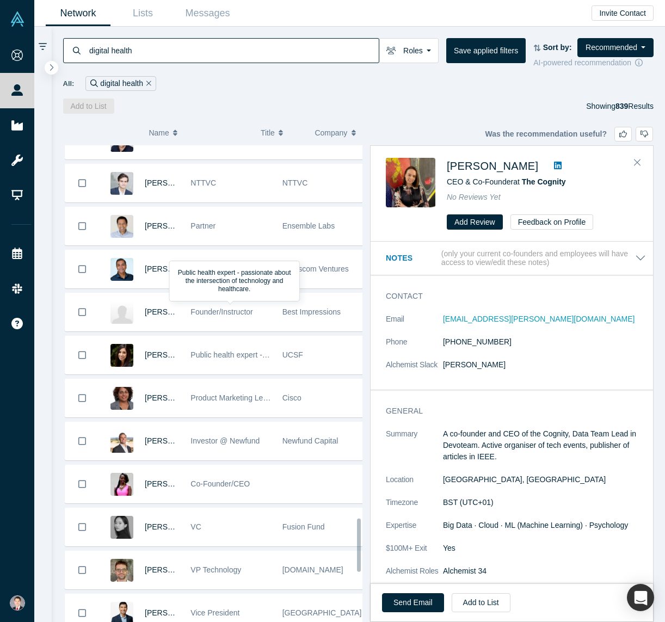
click at [217, 350] on span "Public health expert - passionate about the intersection of technology and heal…" at bounding box center [333, 354] width 287 height 9
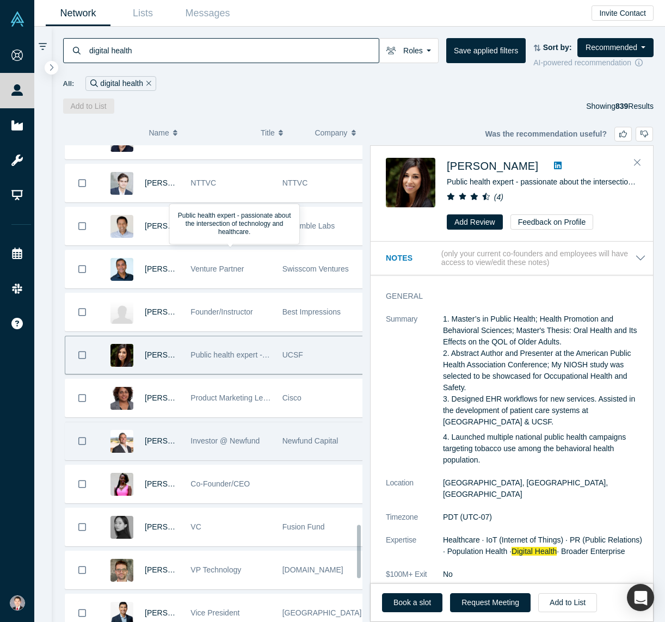
scroll to position [3553, 0]
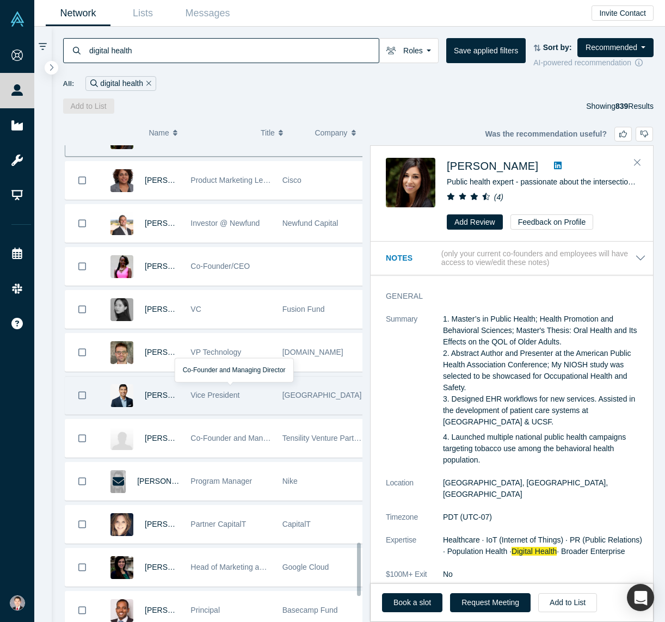
click at [202, 377] on div "Vice President" at bounding box center [230, 396] width 80 height 38
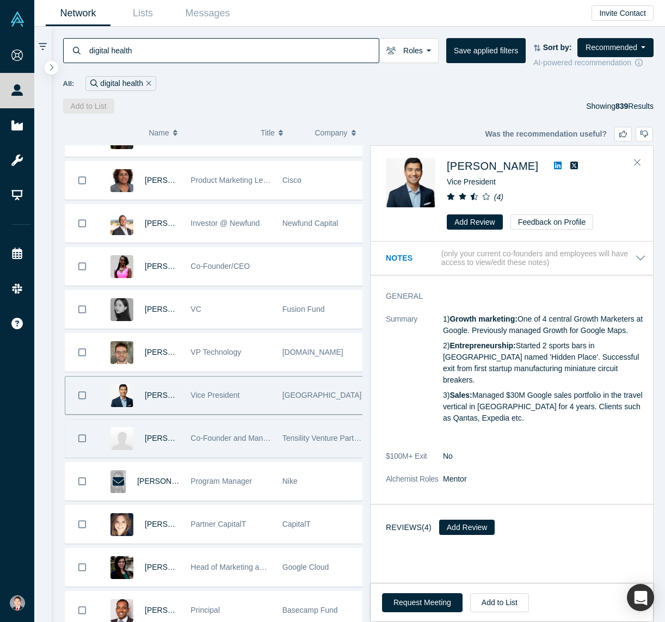
click at [245, 423] on div "Armando Pauker Co-Founder and Managing Director Tensility Venture Partners" at bounding box center [217, 438] width 304 height 39
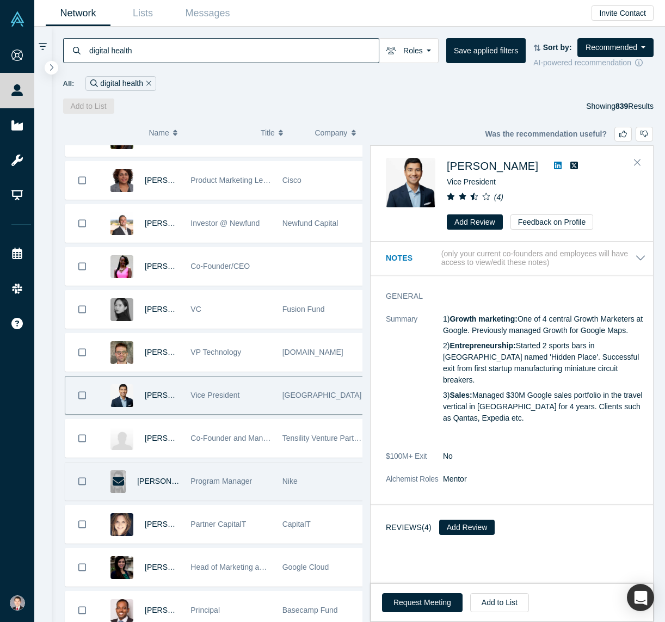
click at [248, 463] on div "Program Manager" at bounding box center [230, 482] width 80 height 38
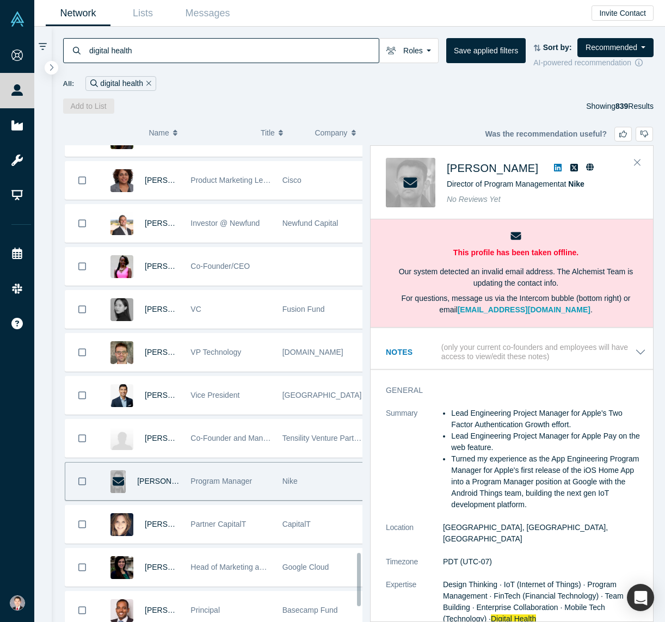
scroll to position [3785, 0]
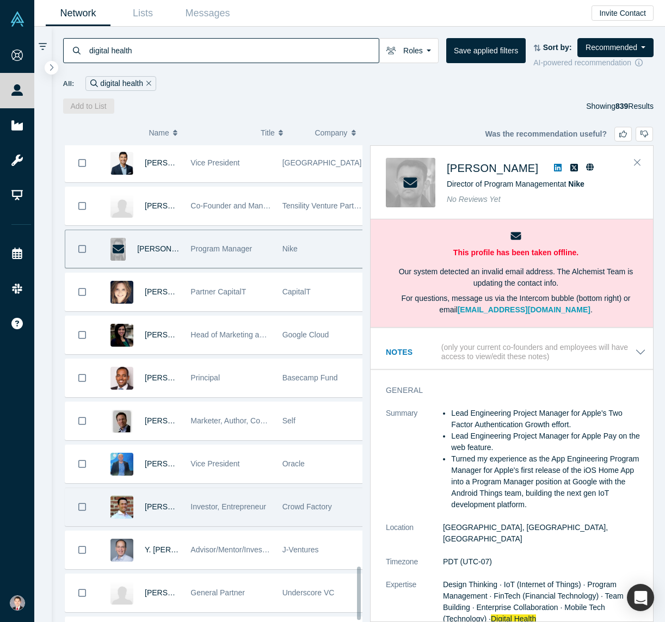
click at [247, 502] on span "Investor, Entrepreneur" at bounding box center [228, 506] width 76 height 9
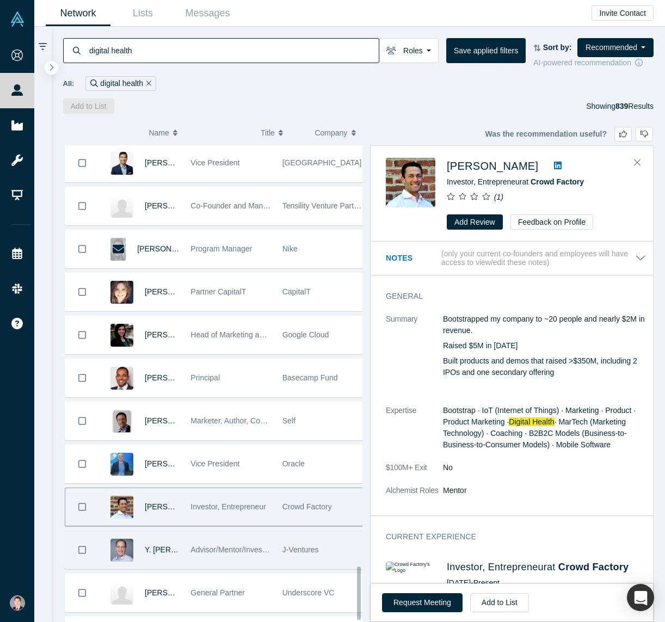
click at [217, 531] on div "Advisor/Mentor/Investor" at bounding box center [230, 550] width 80 height 38
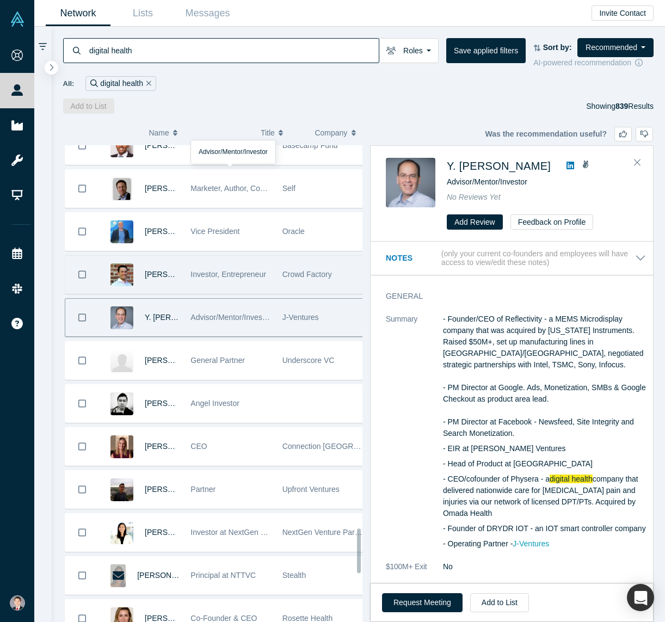
scroll to position [4112, 0]
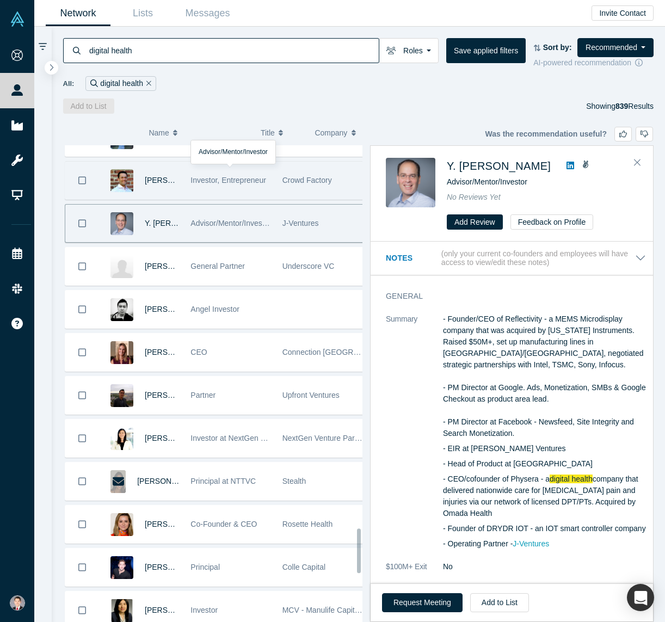
click at [215, 506] on div "Co-Founder & CEO" at bounding box center [230, 525] width 80 height 38
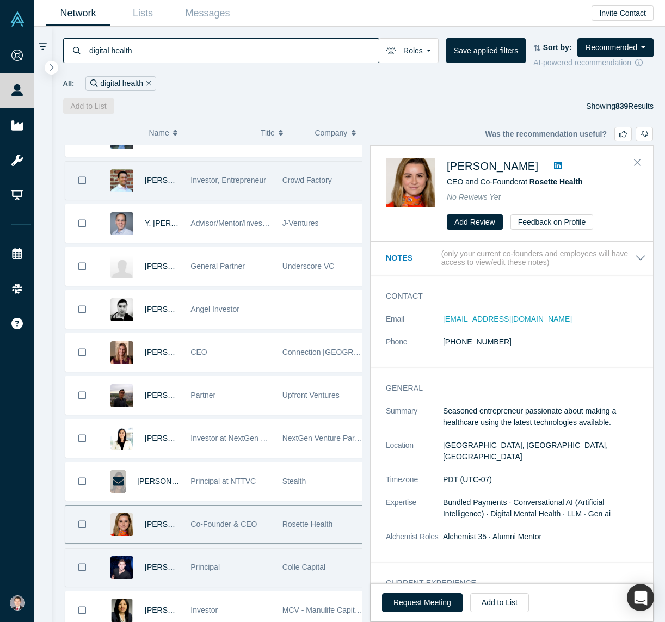
click at [205, 549] on div "Principal" at bounding box center [230, 568] width 80 height 38
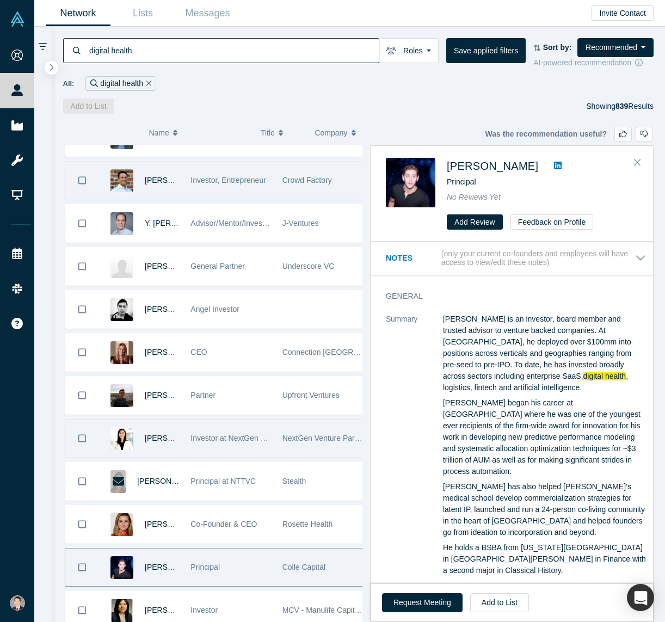
click at [220, 420] on div "Investor at NextGen Venture Partners" at bounding box center [230, 439] width 80 height 38
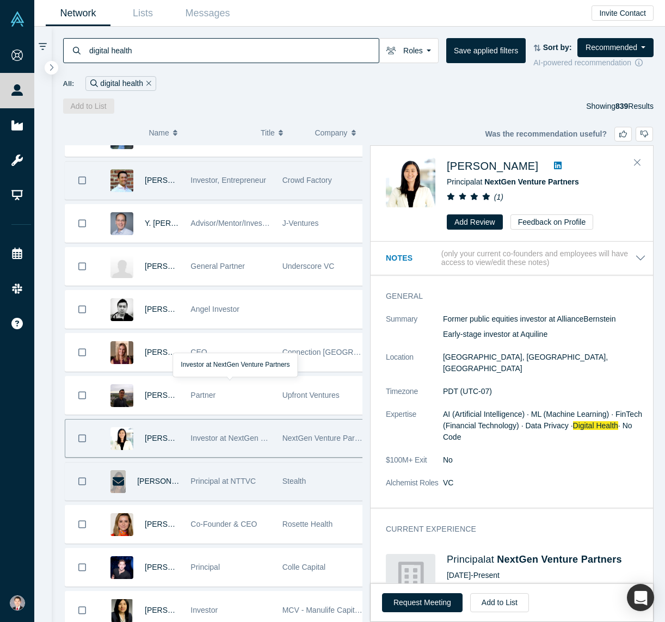
click at [223, 477] on span "Principal at NTTVC" at bounding box center [222, 481] width 65 height 9
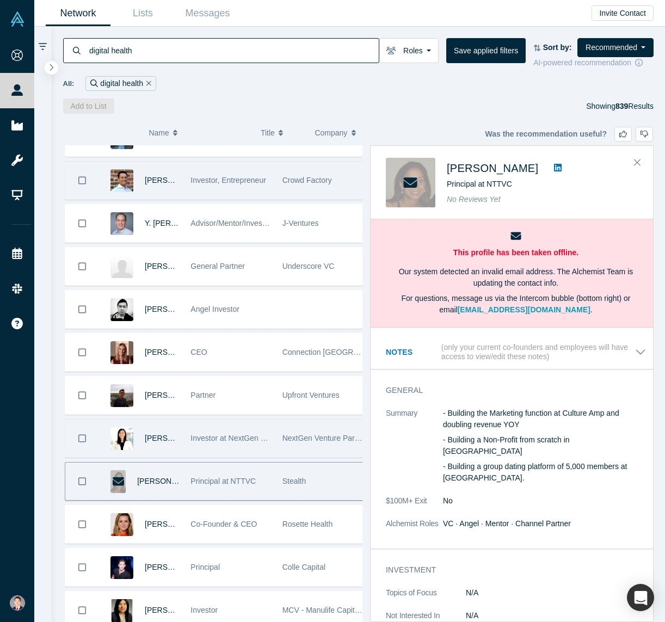
click at [233, 420] on div "Investor at NextGen Venture Partners" at bounding box center [230, 439] width 80 height 38
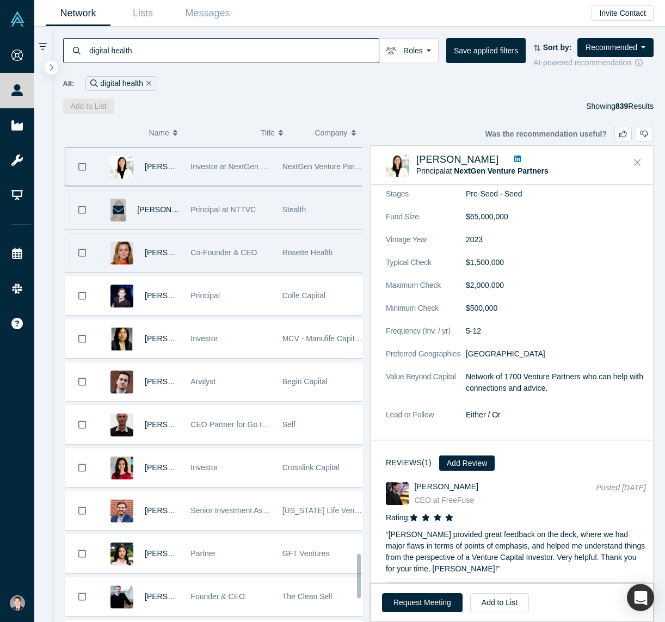
scroll to position [4384, 0]
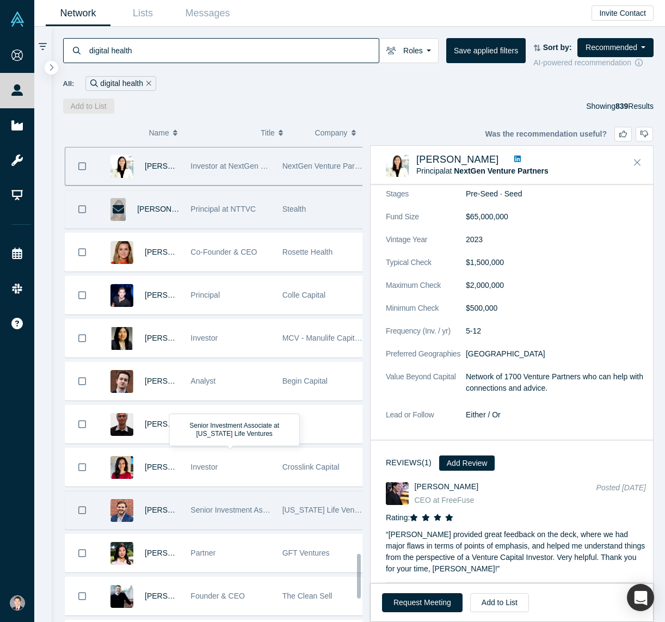
click at [203, 491] on div "Senior Investment Associate at New York Life Ventures" at bounding box center [230, 510] width 80 height 38
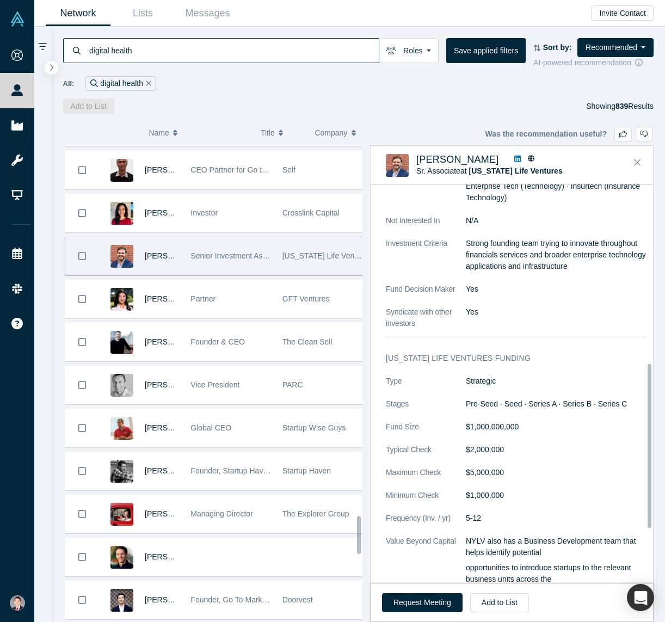
scroll to position [571, 0]
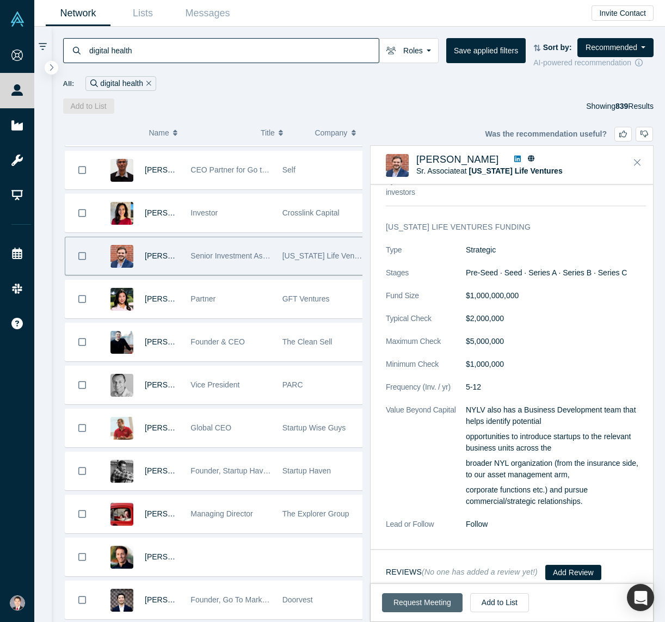
click at [427, 596] on button "Request Meeting" at bounding box center [422, 602] width 81 height 19
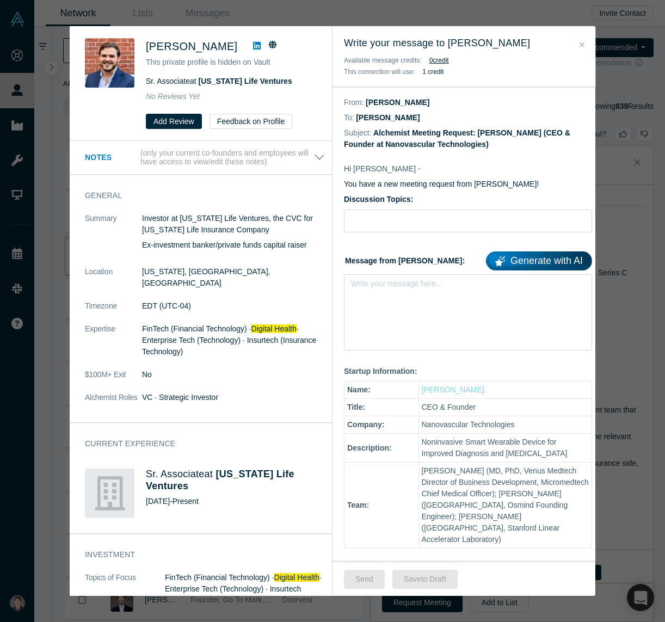
click at [587, 42] on button "Close" at bounding box center [581, 45] width 11 height 13
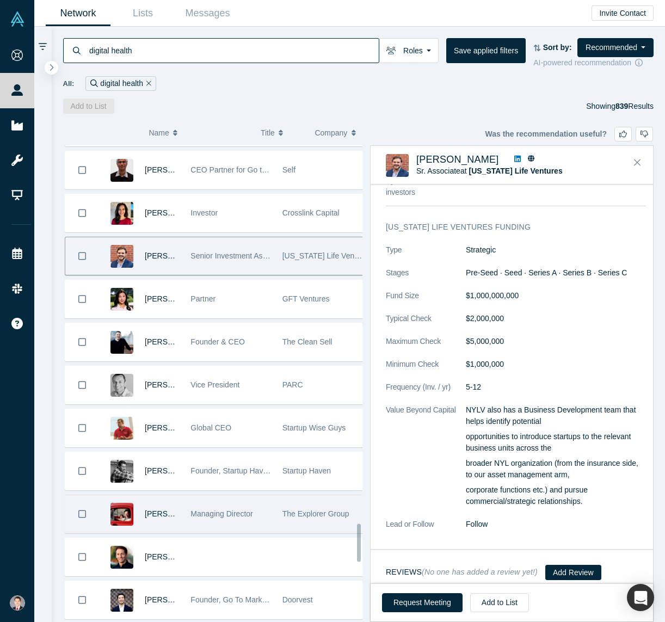
scroll to position [4855, 0]
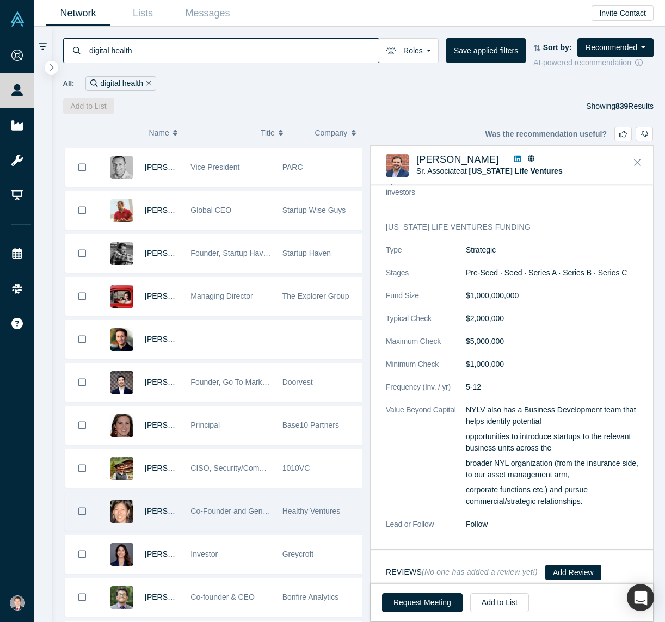
click at [251, 493] on div "Co-Founder and General Partner" at bounding box center [230, 512] width 80 height 38
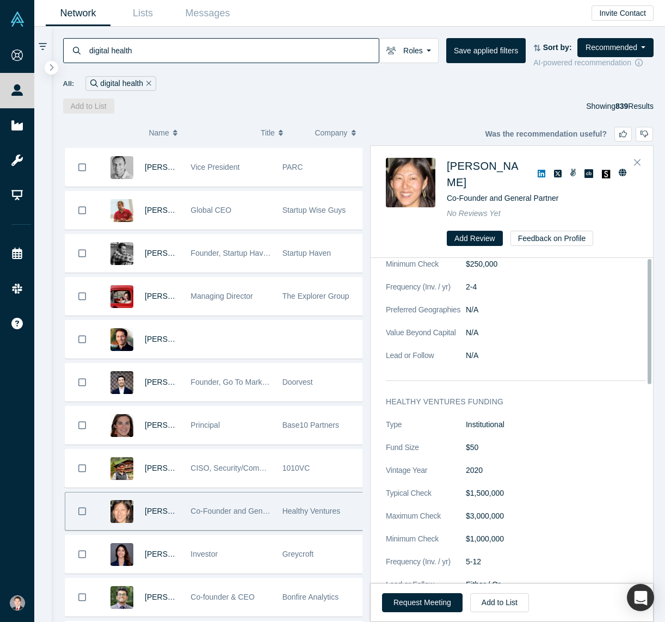
scroll to position [0, 0]
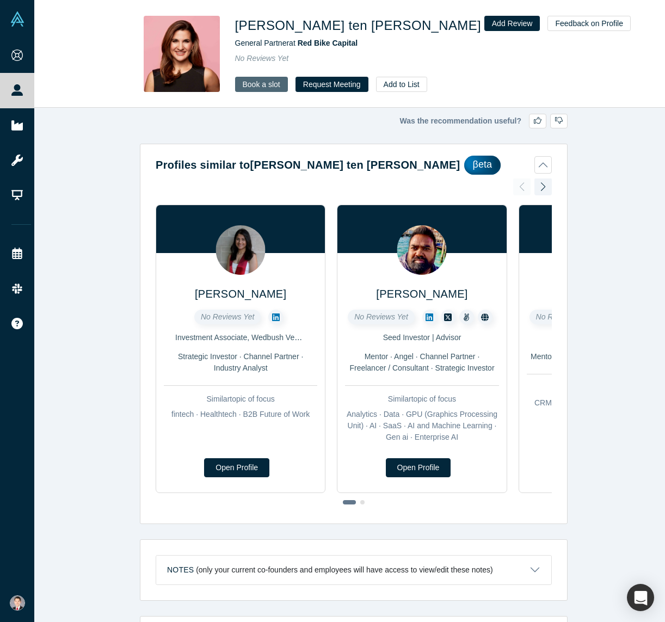
click at [274, 84] on link "Book a slot" at bounding box center [261, 84] width 53 height 15
click at [274, 83] on link "Book a slot" at bounding box center [261, 84] width 53 height 15
click at [259, 81] on link "Book a slot" at bounding box center [261, 84] width 53 height 15
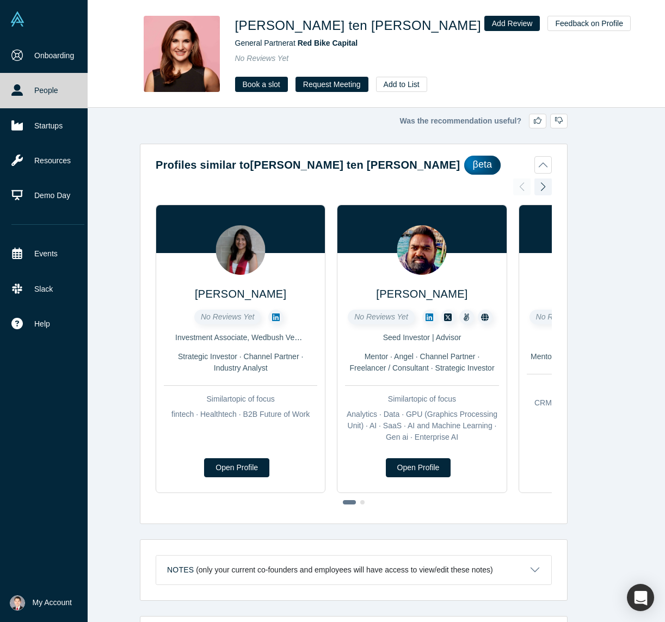
click at [24, 94] on link "People" at bounding box center [48, 90] width 96 height 35
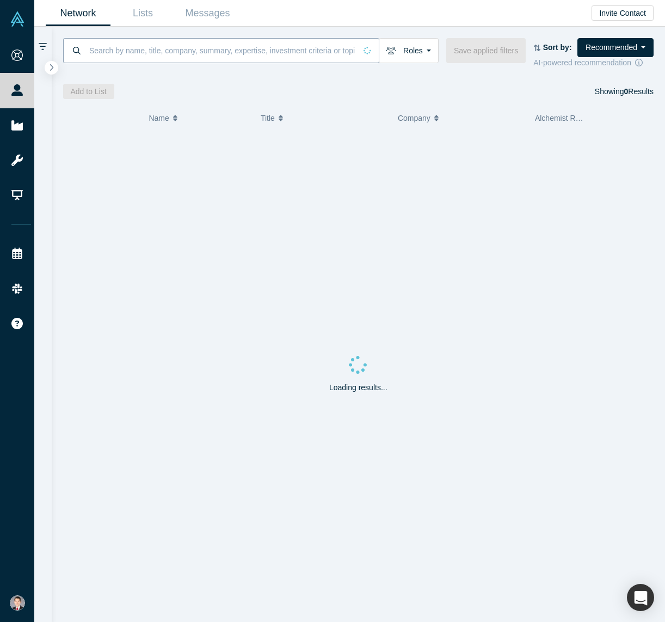
click at [175, 53] on input at bounding box center [222, 51] width 268 height 26
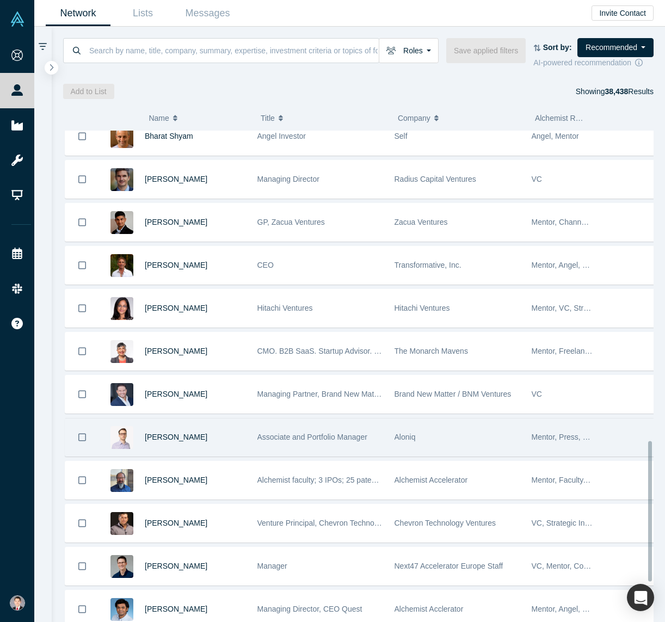
scroll to position [1230, 0]
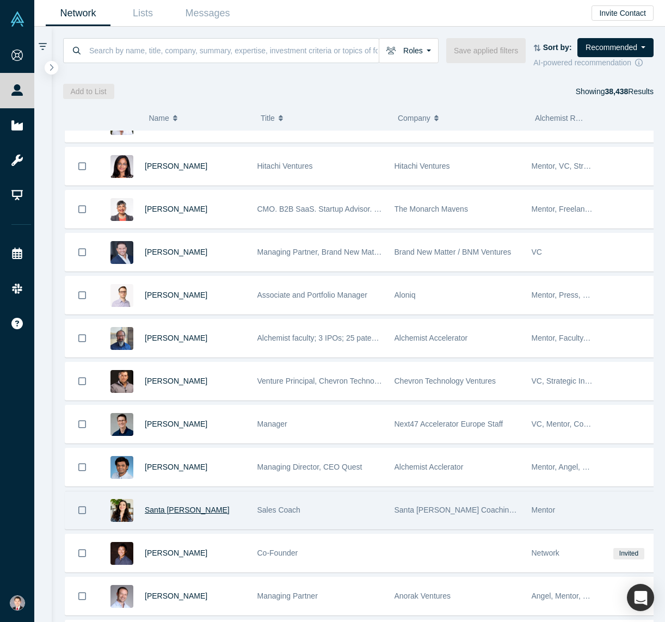
click at [167, 506] on span "Santa [PERSON_NAME]" at bounding box center [187, 510] width 85 height 9
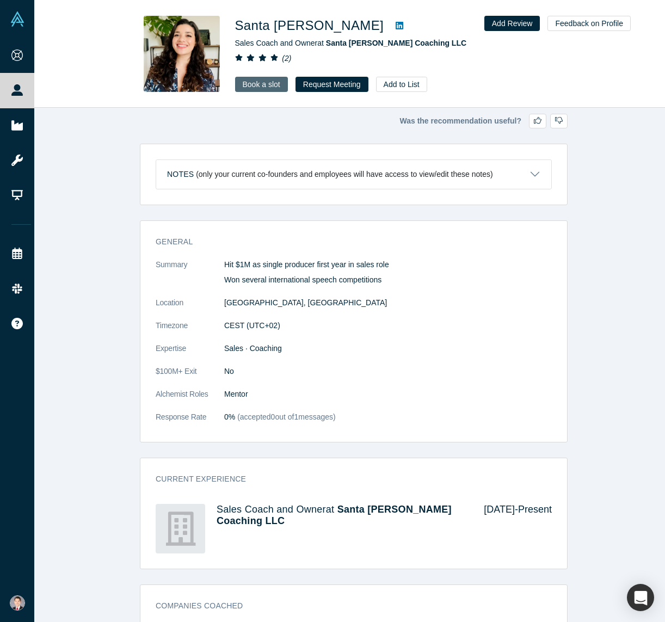
click at [249, 84] on link "Book a slot" at bounding box center [261, 84] width 53 height 15
